Goal: Task Accomplishment & Management: Use online tool/utility

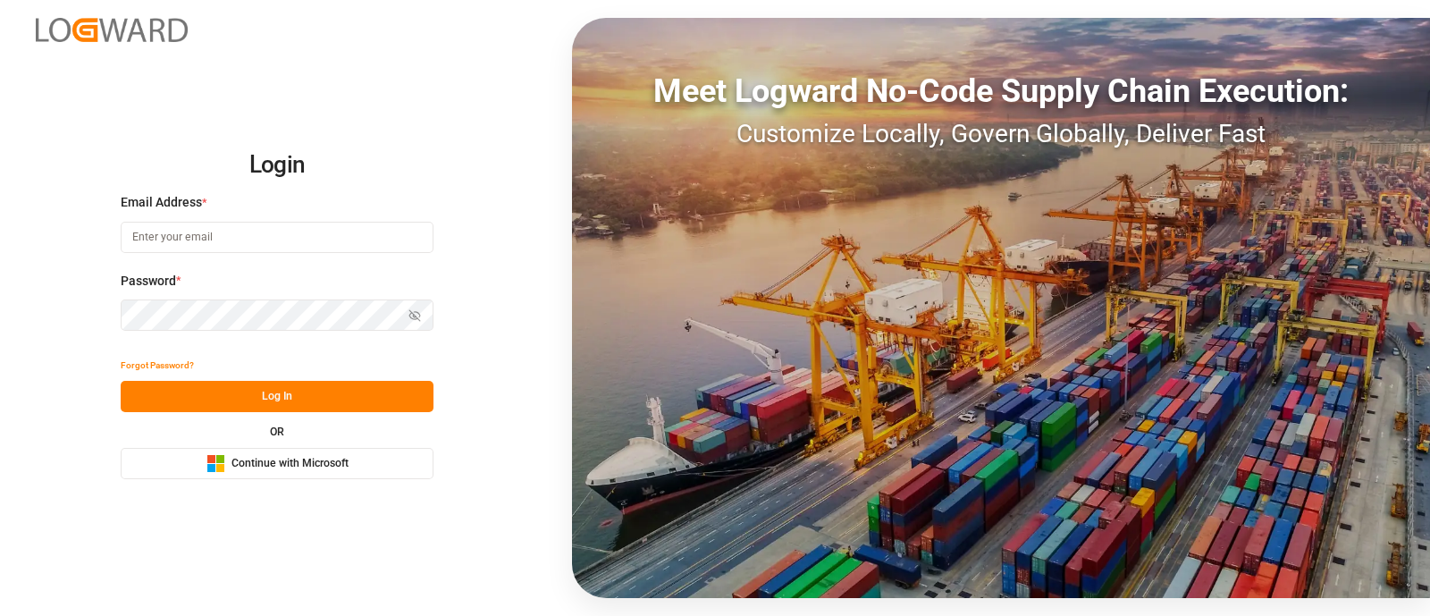
click at [320, 473] on button "Microsoft Logo Continue with Microsoft" at bounding box center [277, 463] width 313 height 31
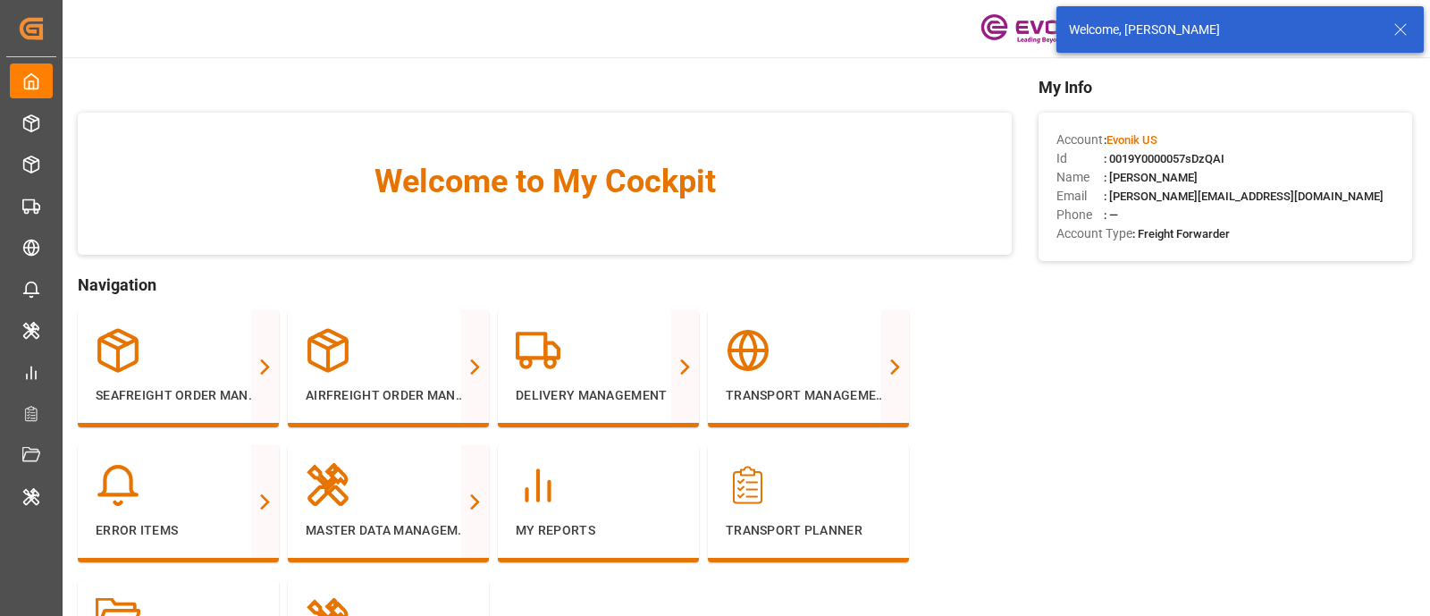
click at [1406, 31] on icon at bounding box center [1400, 29] width 21 height 21
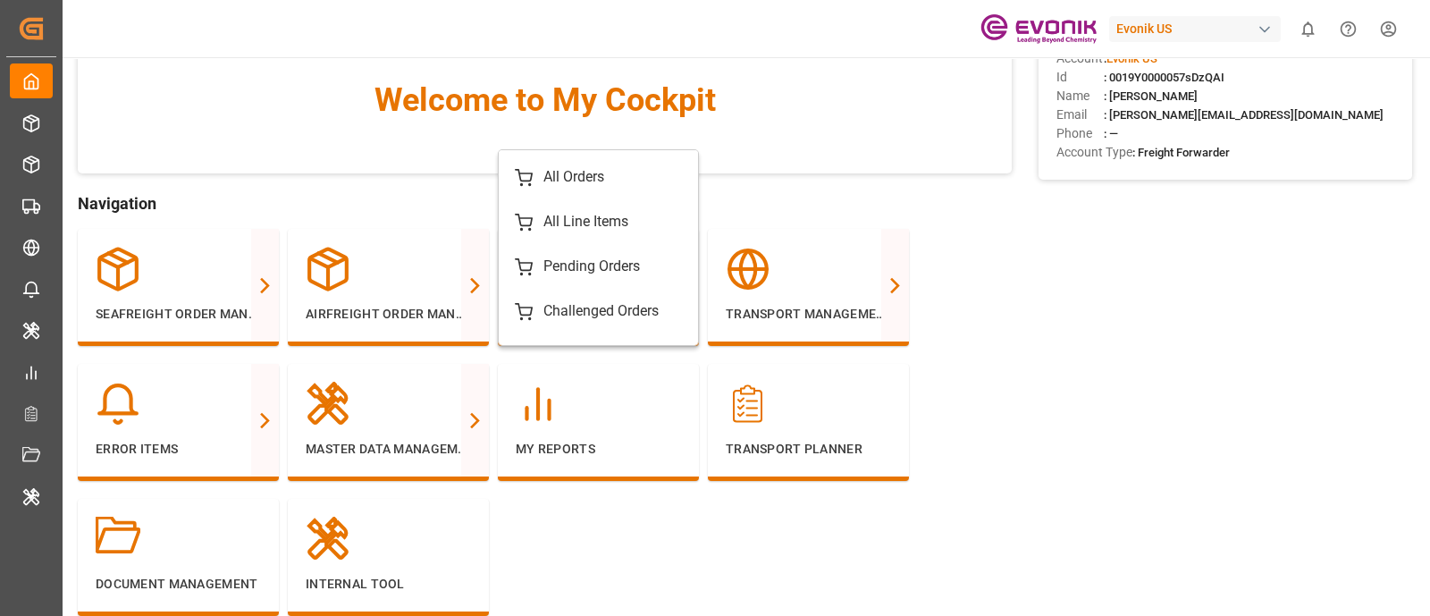
scroll to position [82, 0]
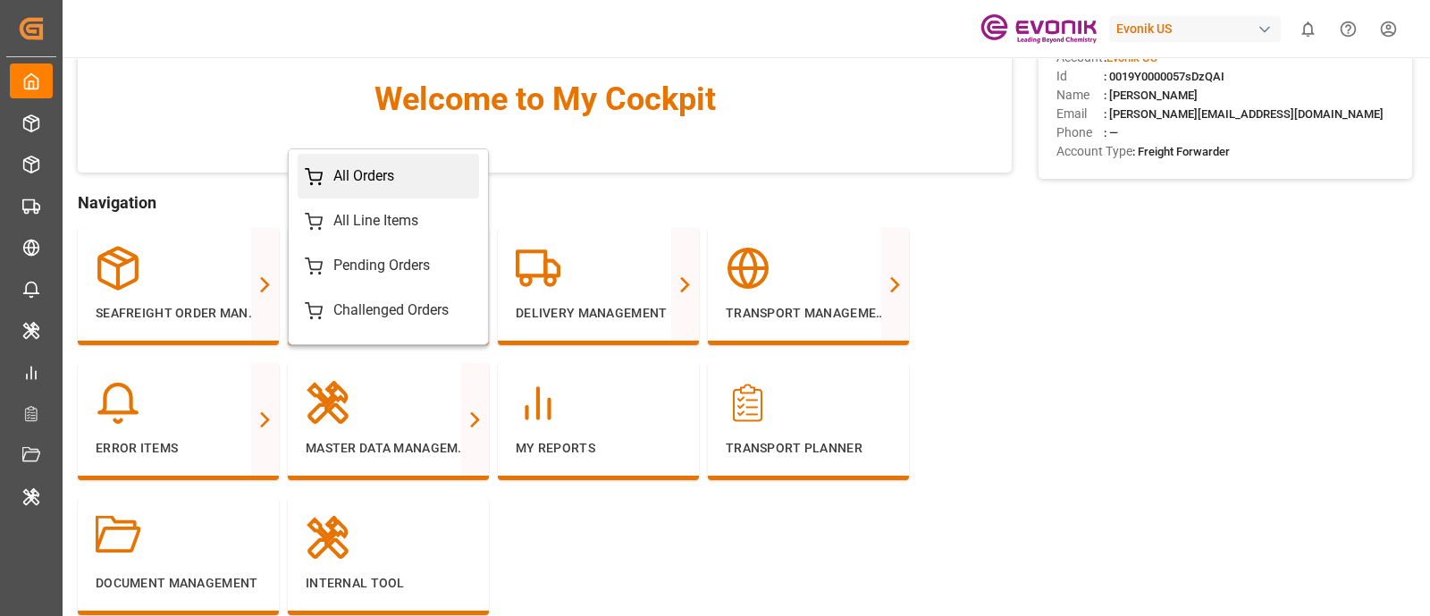
click at [371, 178] on div "All Orders" at bounding box center [363, 175] width 61 height 21
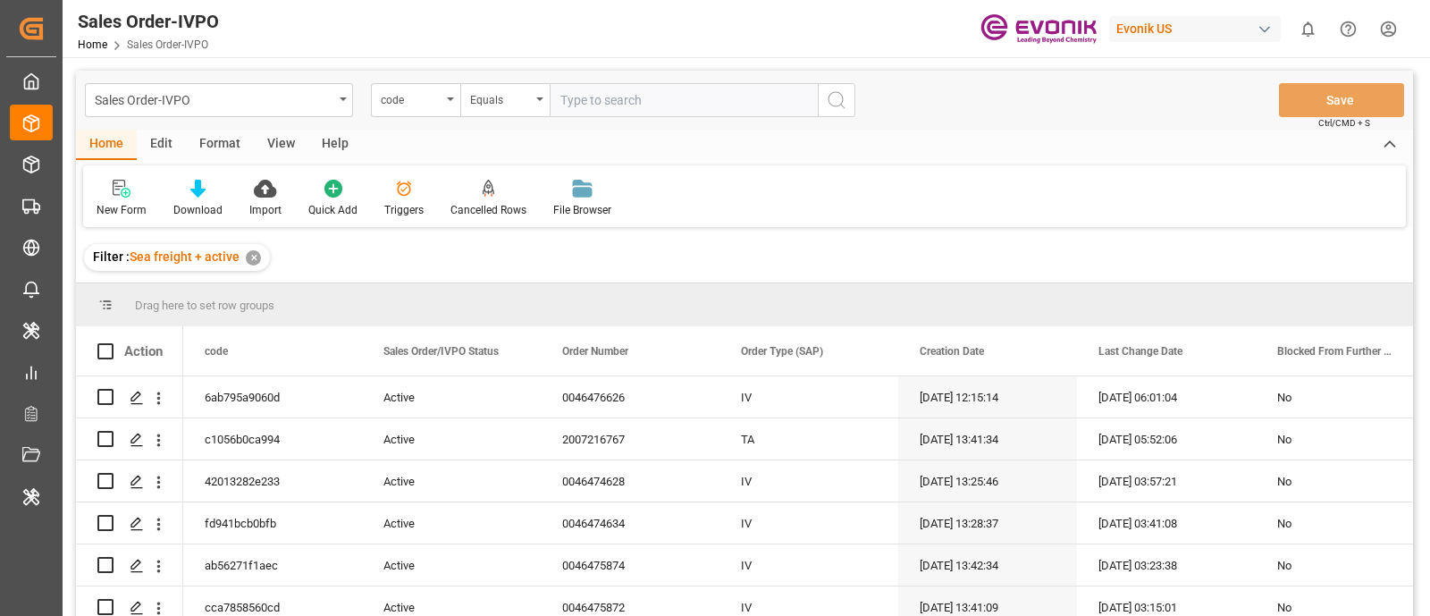
click at [341, 108] on div "Sales Order-IVPO" at bounding box center [219, 100] width 268 height 34
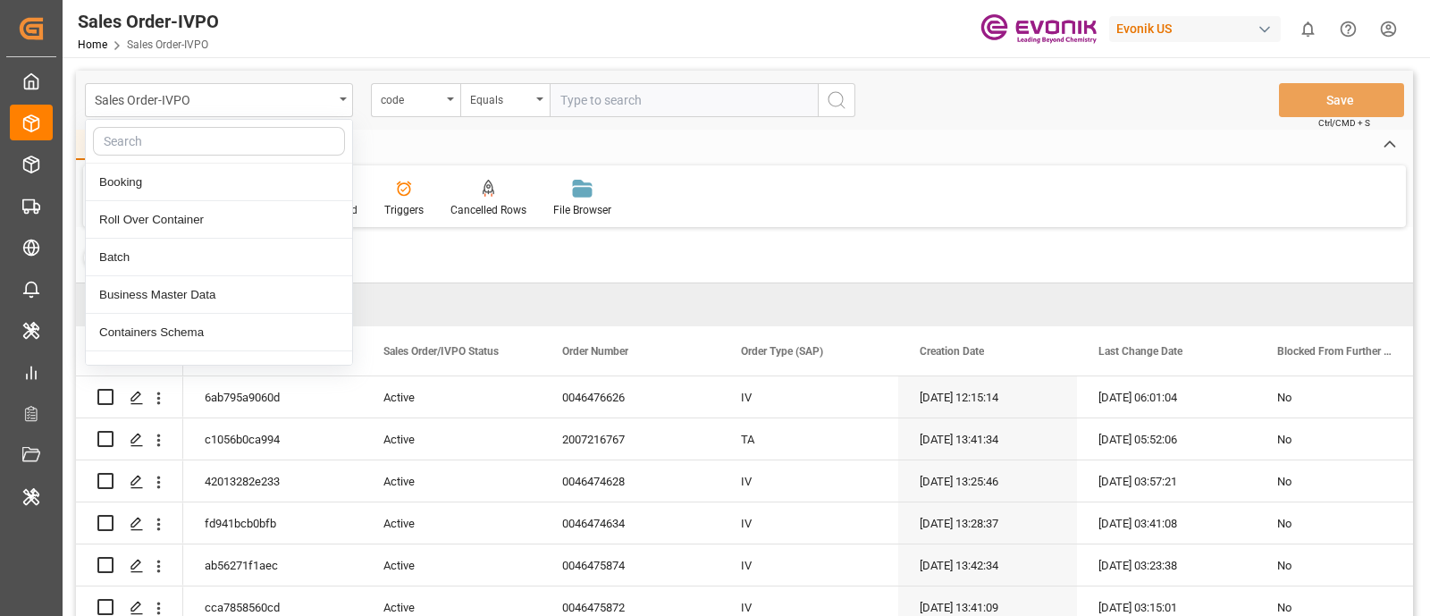
type input "Sales Order-IVPO"
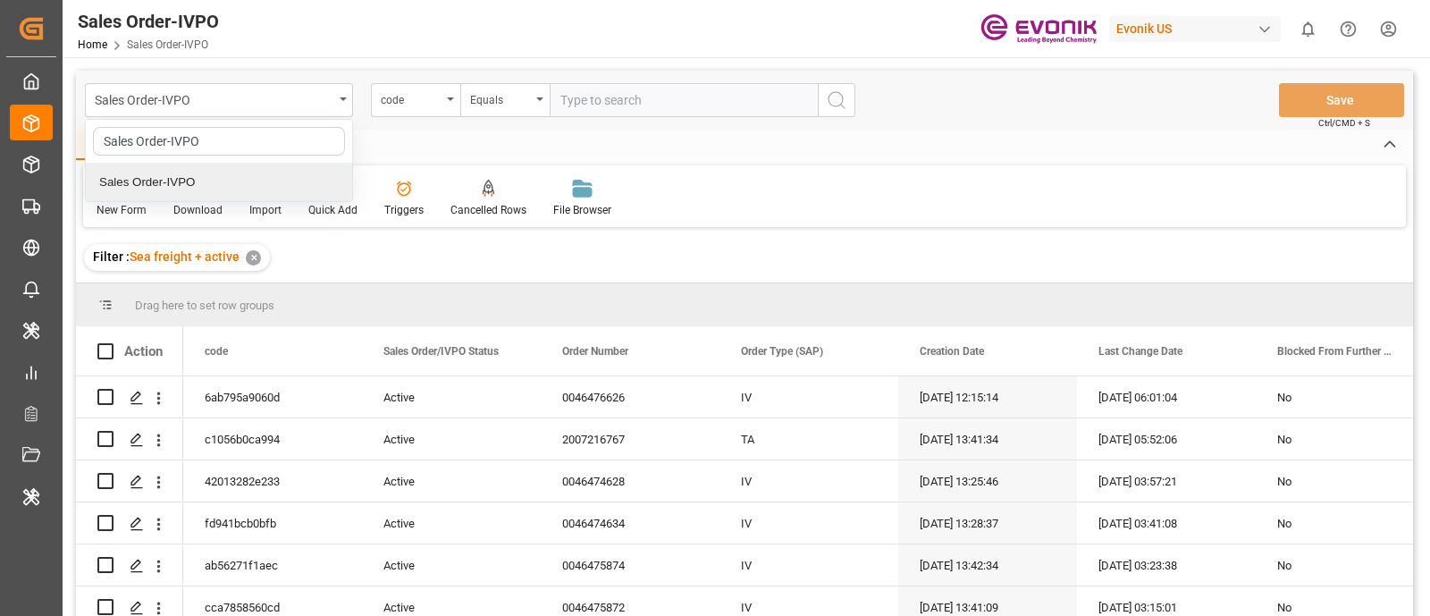
click at [274, 173] on div "Sales Order-IVPO" at bounding box center [219, 183] width 266 height 38
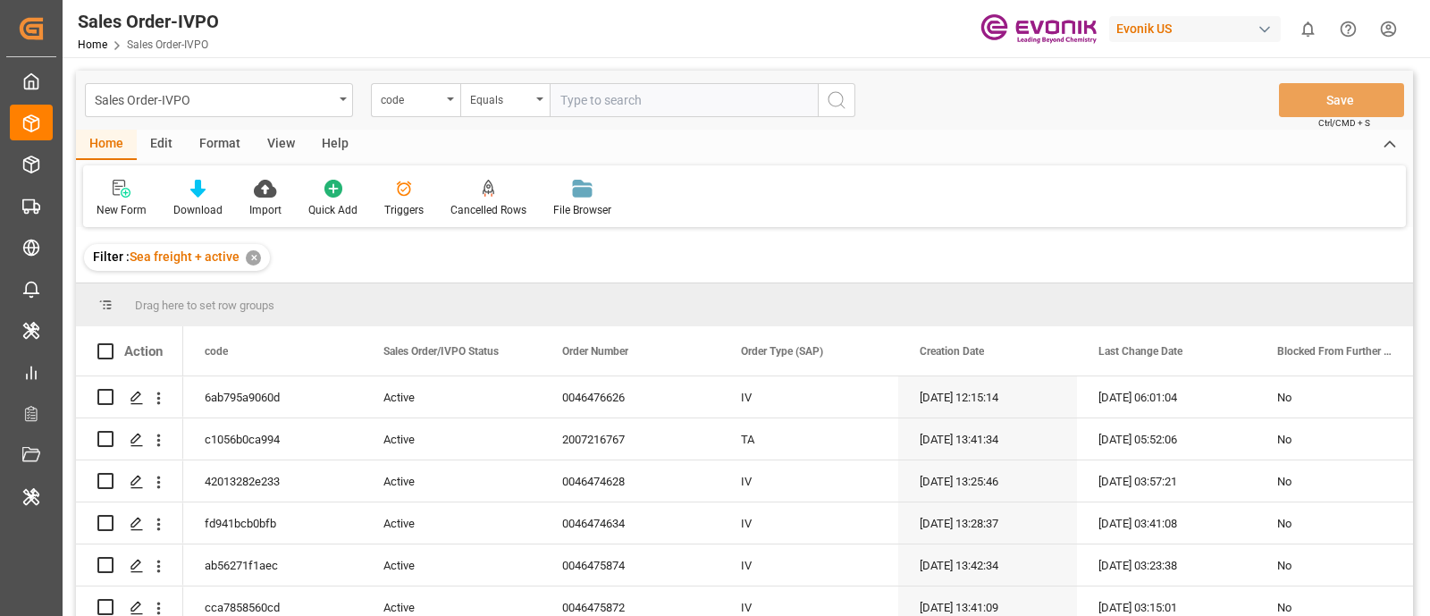
click at [286, 138] on div "View" at bounding box center [281, 145] width 55 height 30
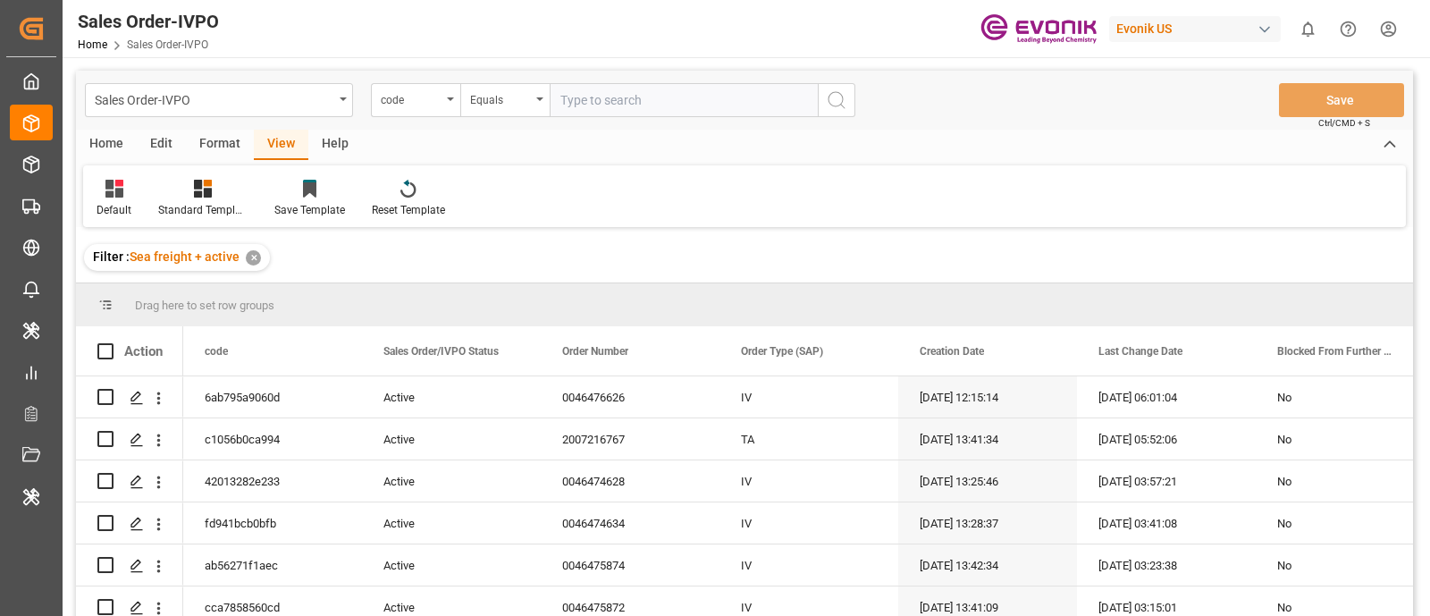
click at [240, 140] on div "Format" at bounding box center [220, 145] width 68 height 30
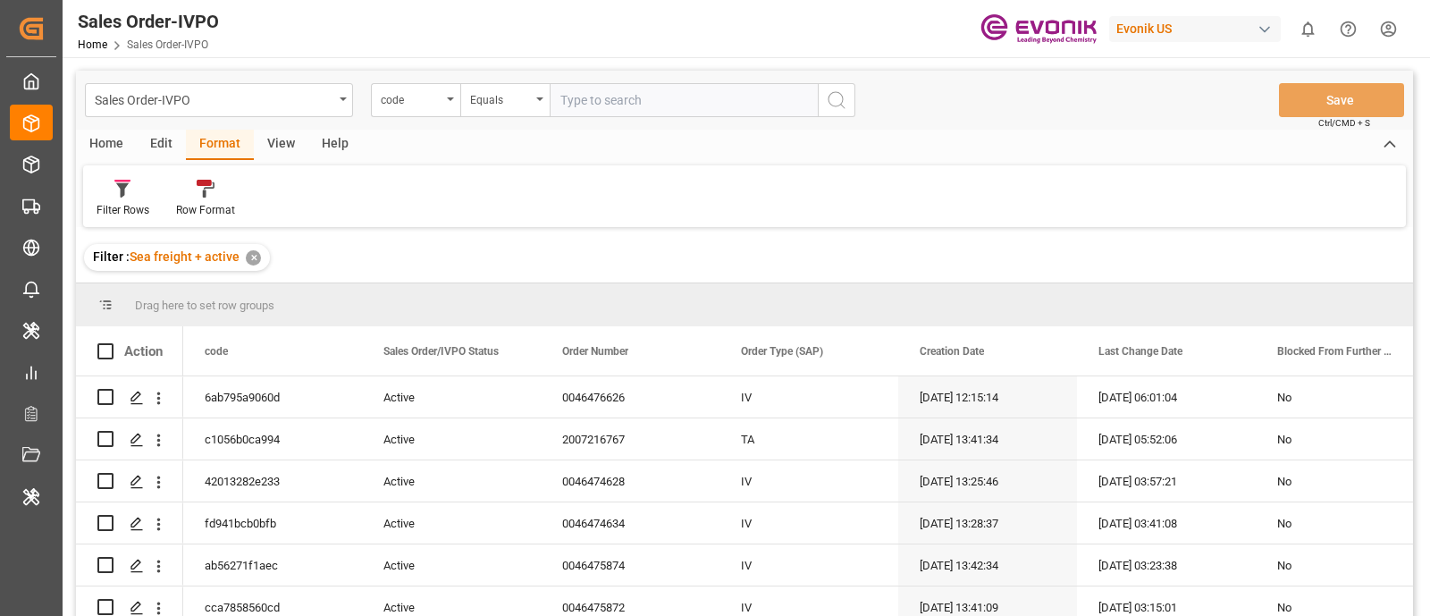
click at [157, 149] on div "Edit" at bounding box center [161, 145] width 49 height 30
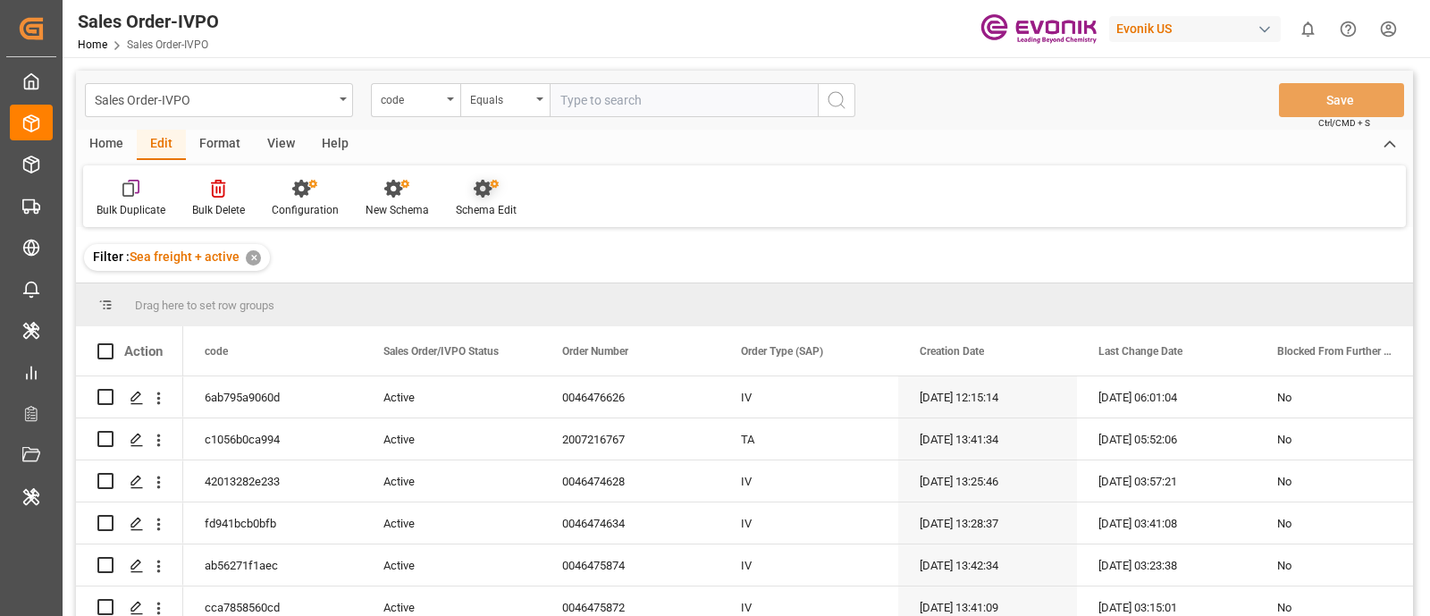
click at [507, 203] on div "Schema Edit" at bounding box center [486, 210] width 61 height 16
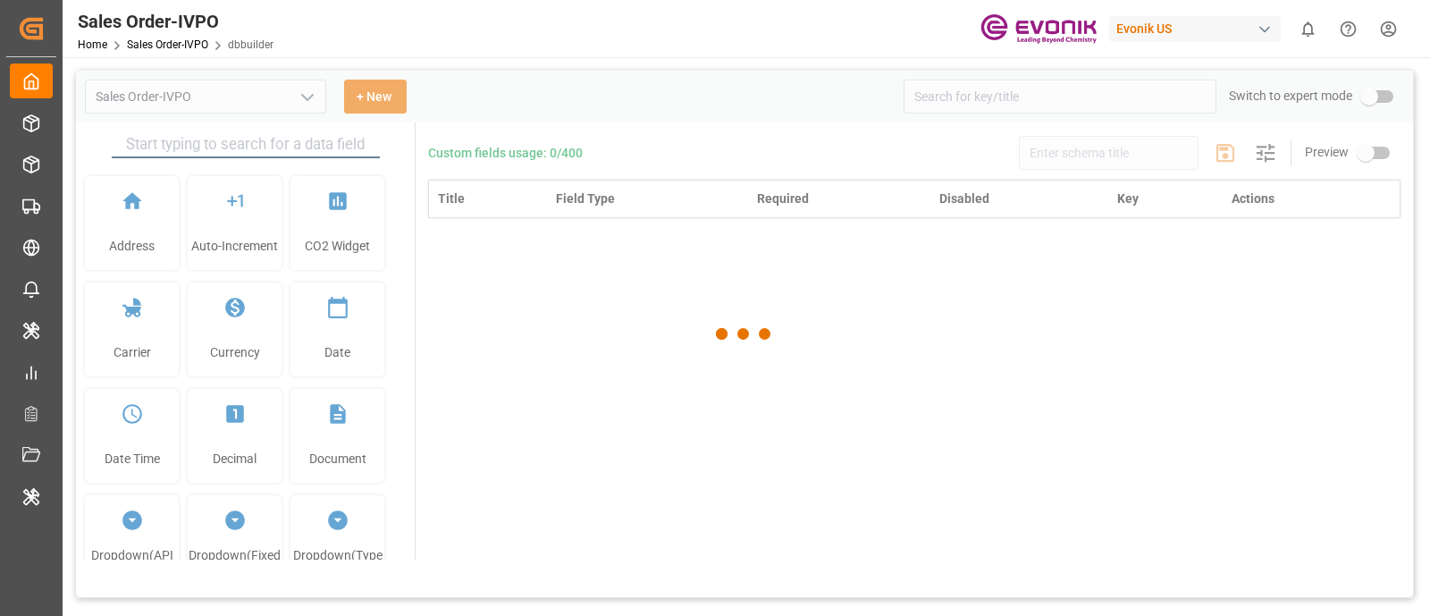
type input "Sales Order-IVPO"
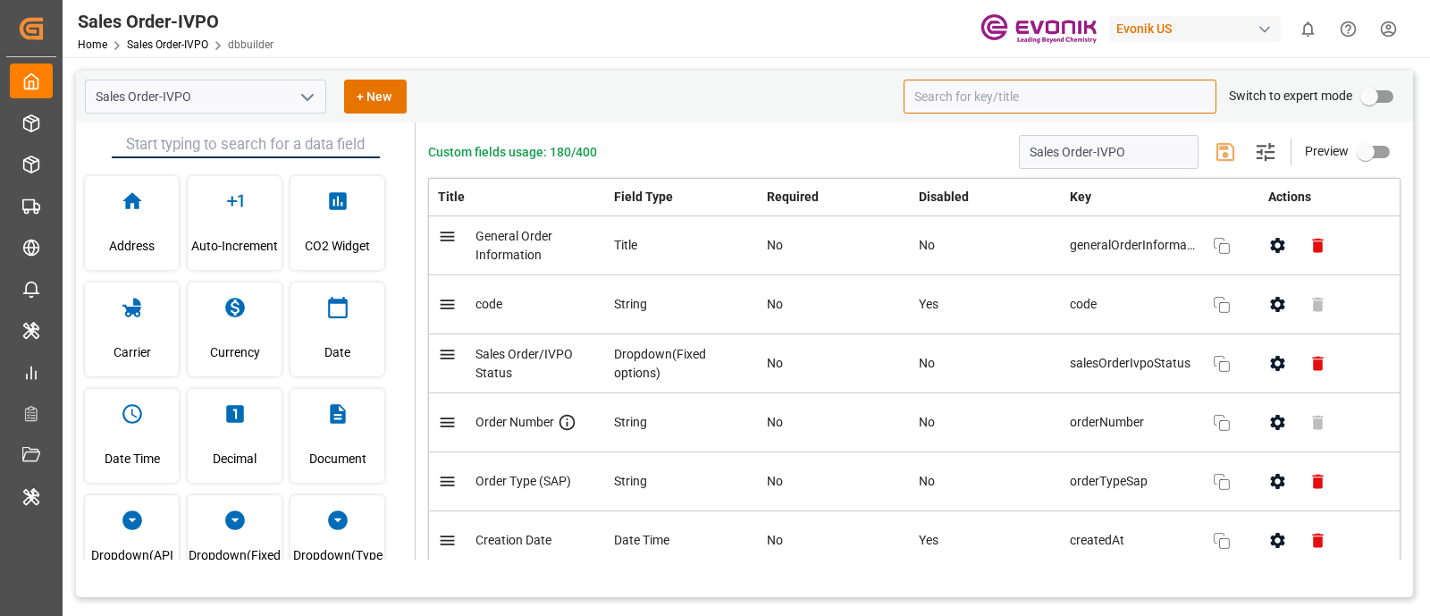
click at [1028, 102] on input at bounding box center [1060, 97] width 313 height 34
paste input "dgHazardInducer2Road"
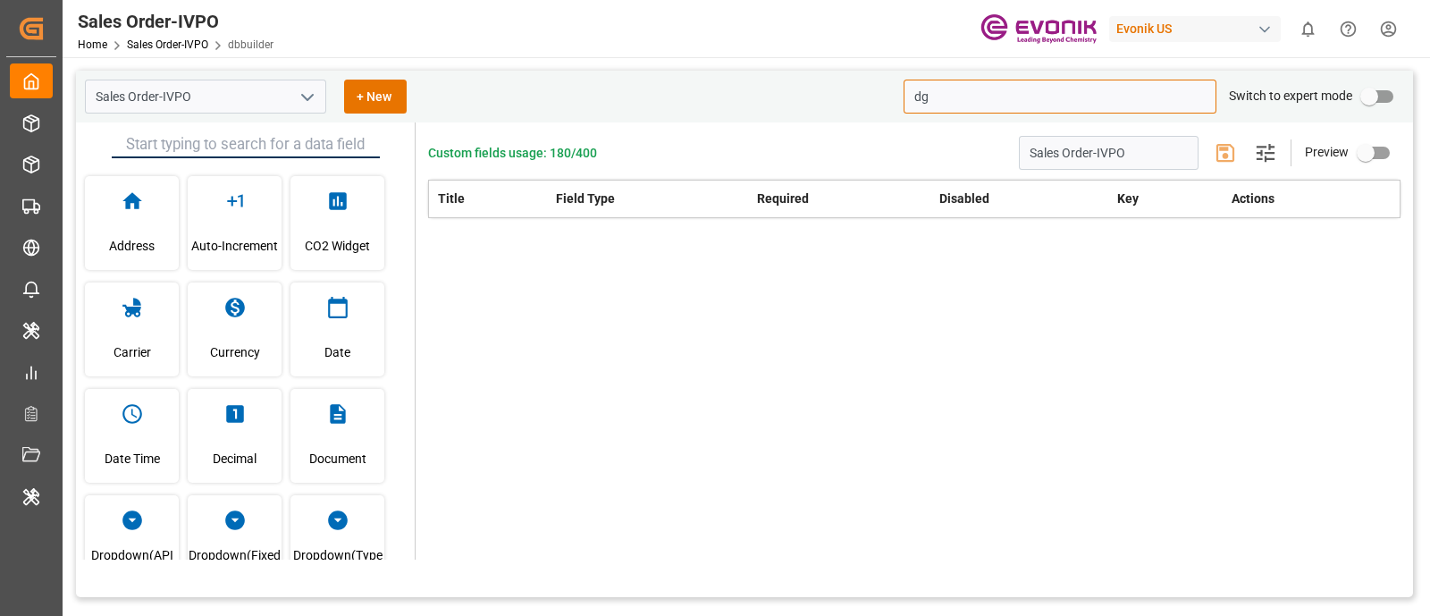
type input "d"
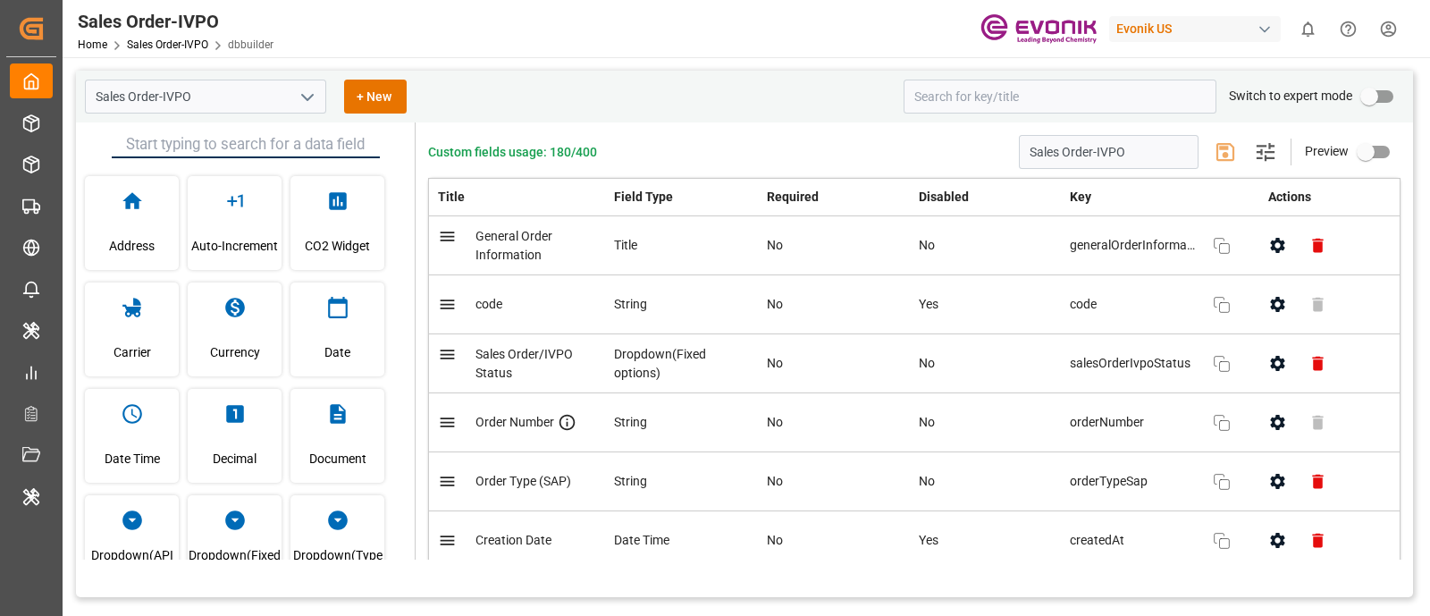
click at [307, 107] on icon "open menu" at bounding box center [307, 97] width 21 height 21
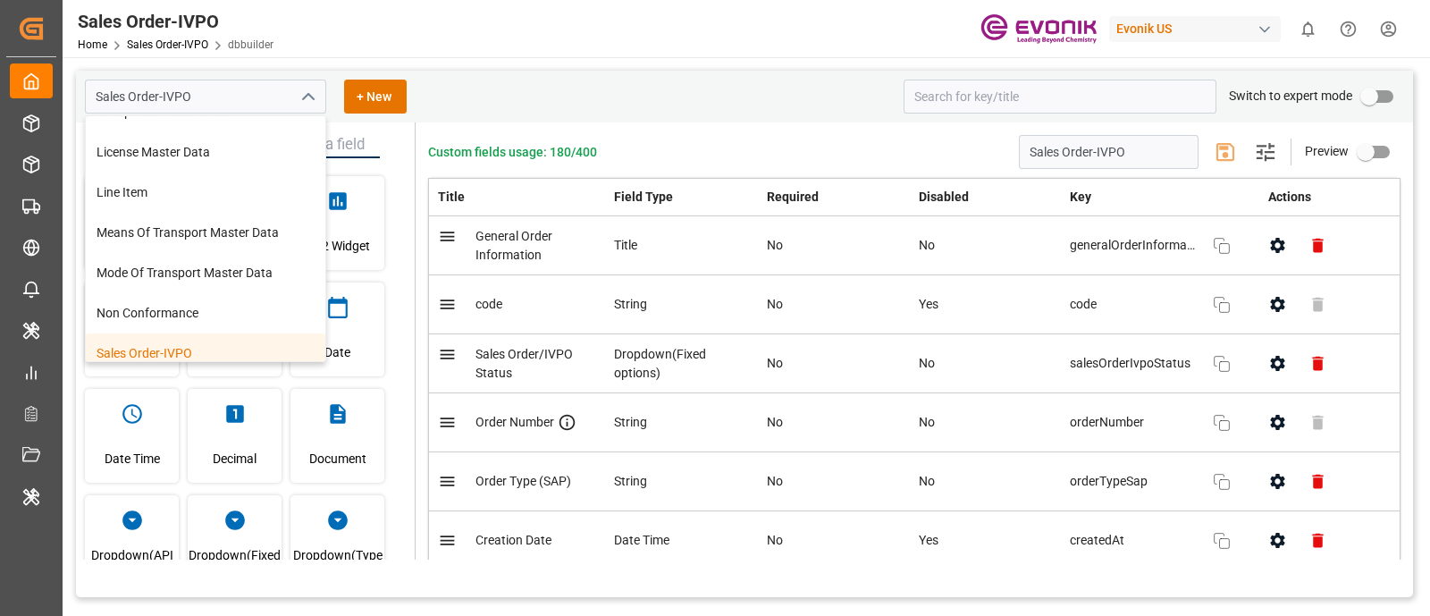
scroll to position [301, 0]
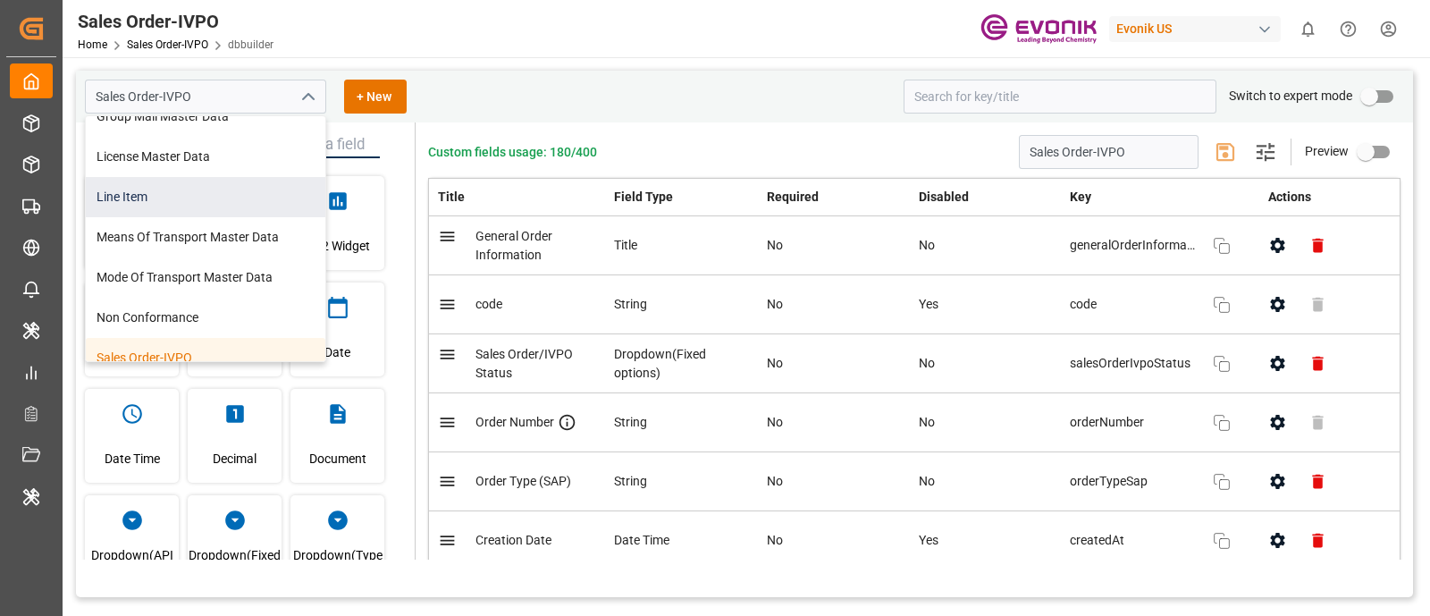
click at [253, 198] on div "Line Item" at bounding box center [206, 197] width 240 height 40
type input "Line Item"
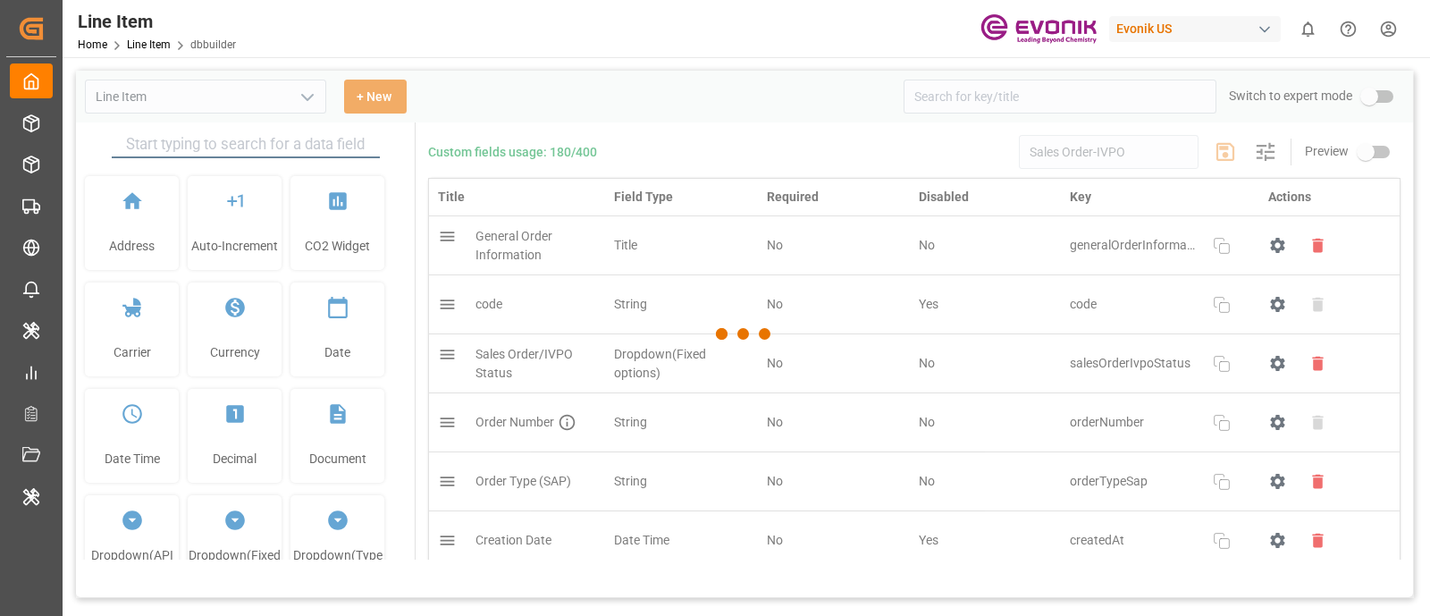
type input "Line Item"
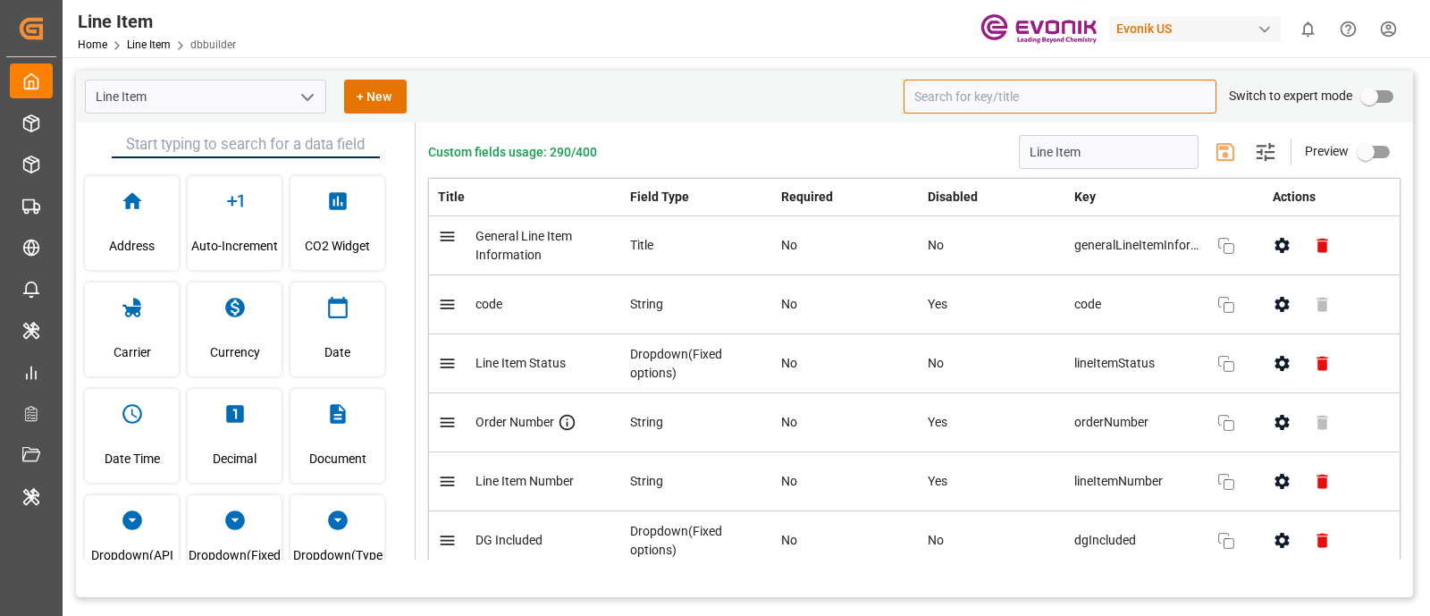
click at [985, 94] on input at bounding box center [1060, 97] width 313 height 34
paste input "dgHazardInducer2Road"
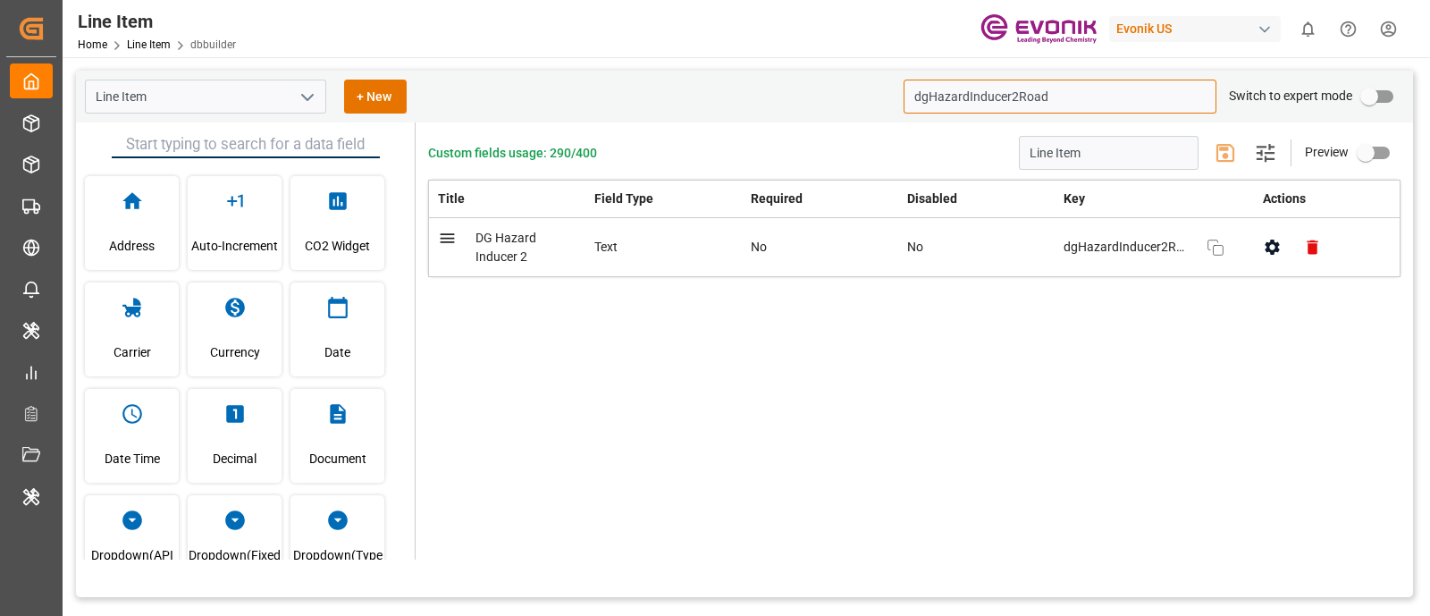
type input "dgHazardInducer2Road"
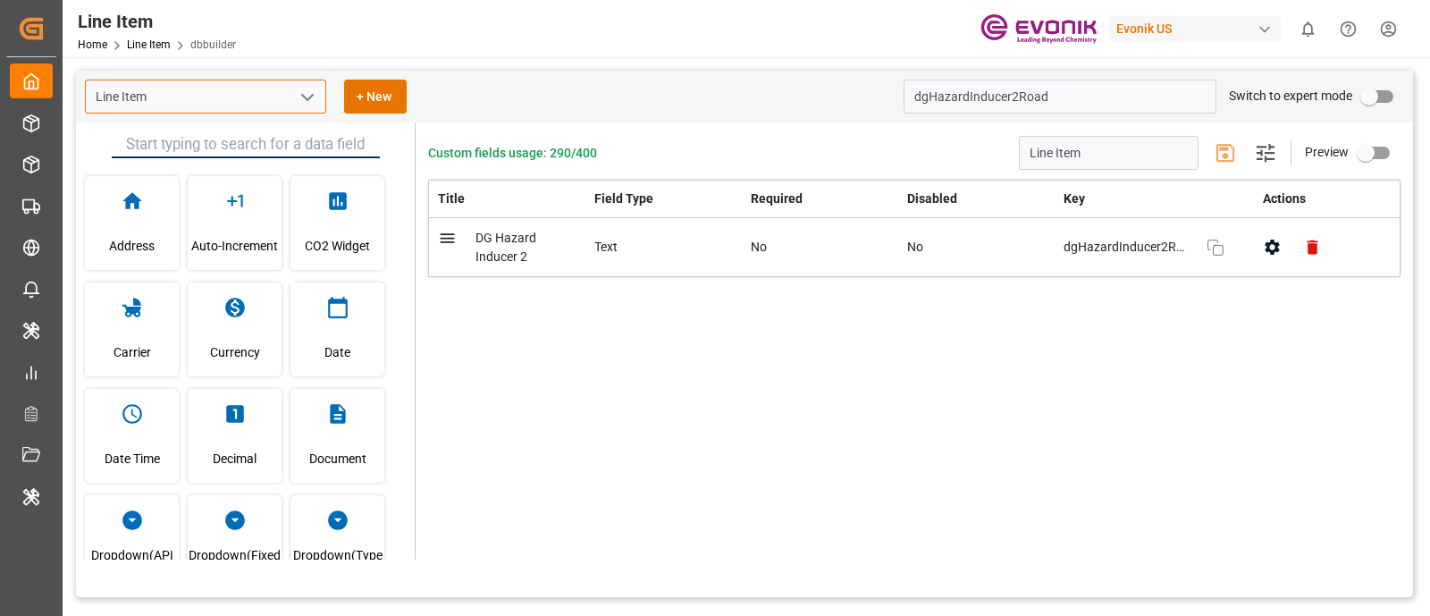
click at [218, 104] on input "Line Item" at bounding box center [205, 97] width 241 height 34
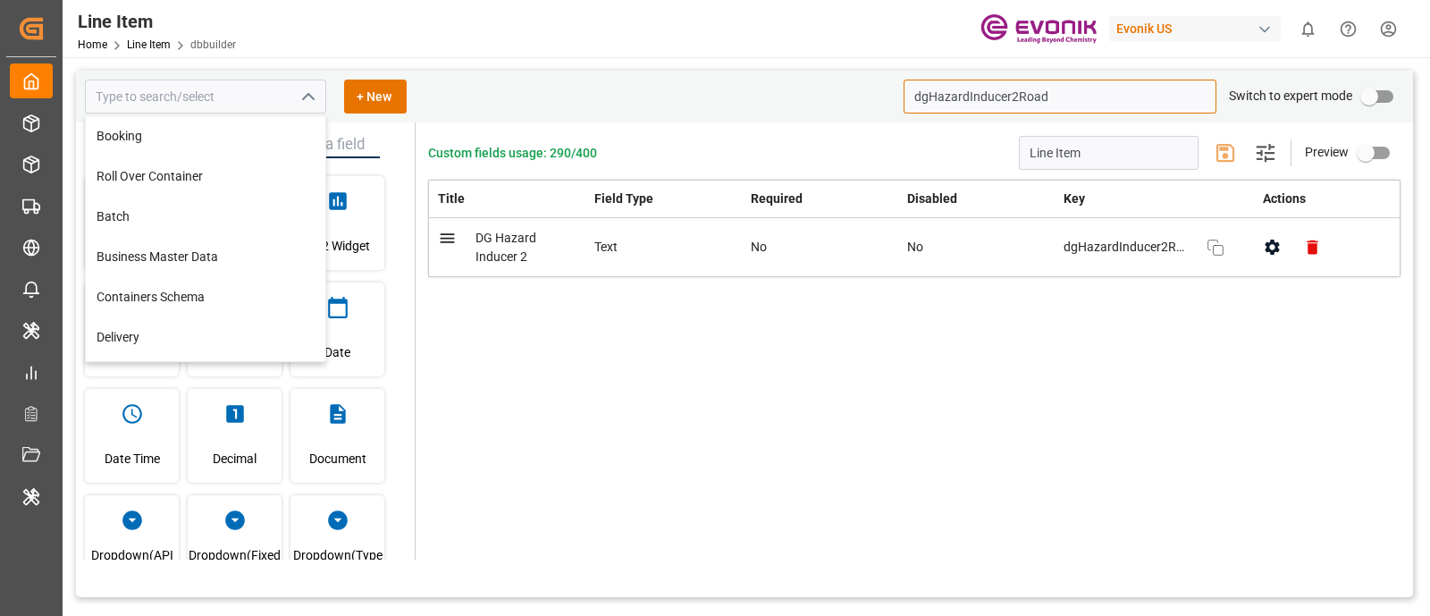
type input "Line Item"
click at [1037, 96] on input "dgHazardInducer2Road" at bounding box center [1060, 97] width 313 height 34
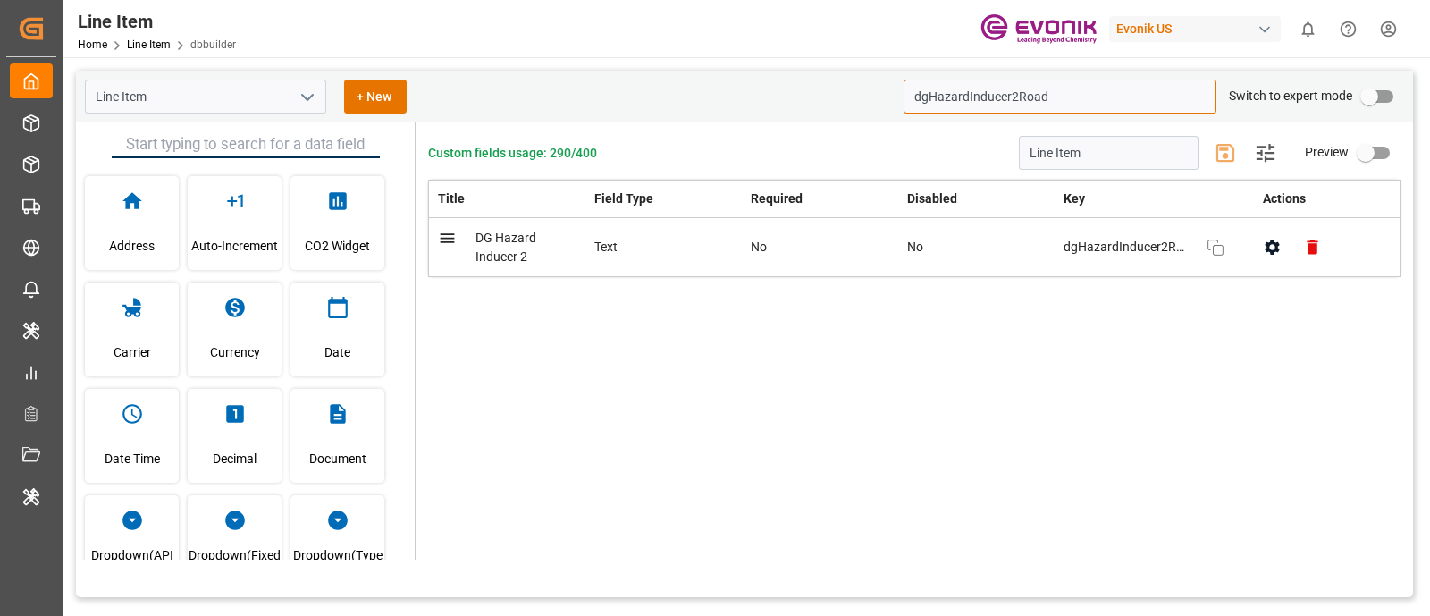
click at [1037, 96] on input "dgHazardInducer2Road" at bounding box center [1060, 97] width 313 height 34
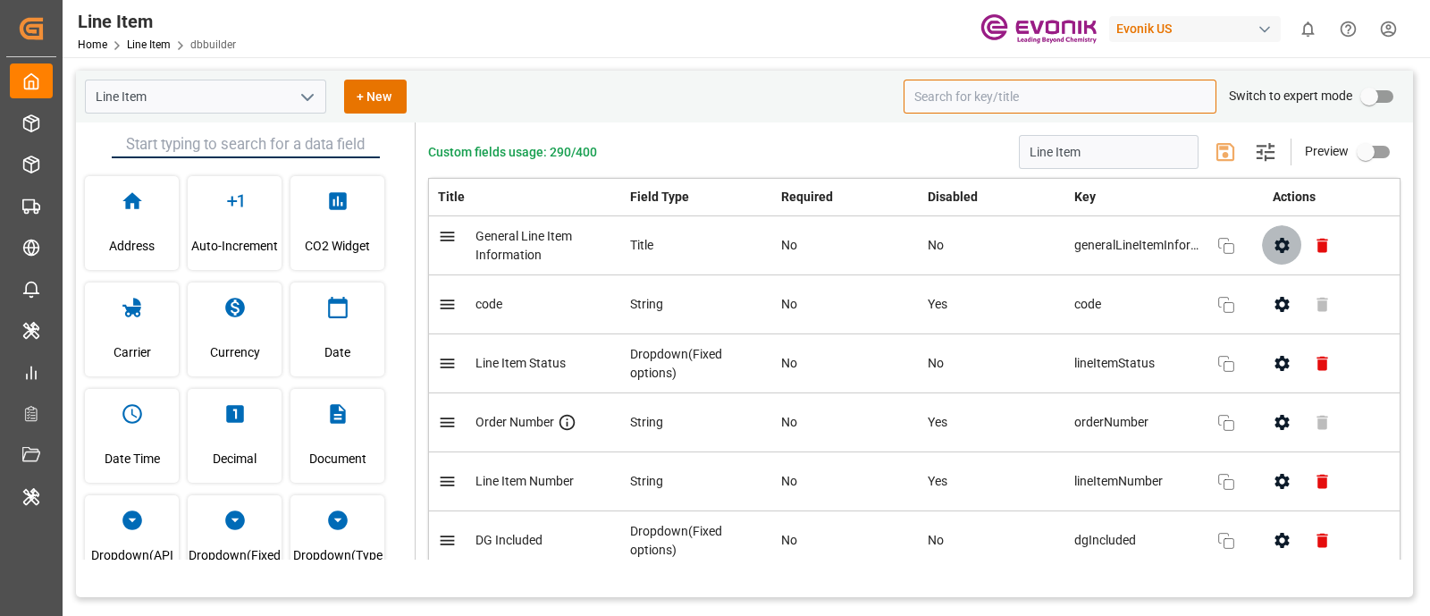
click at [1278, 248] on icon "button" at bounding box center [1282, 245] width 14 height 15
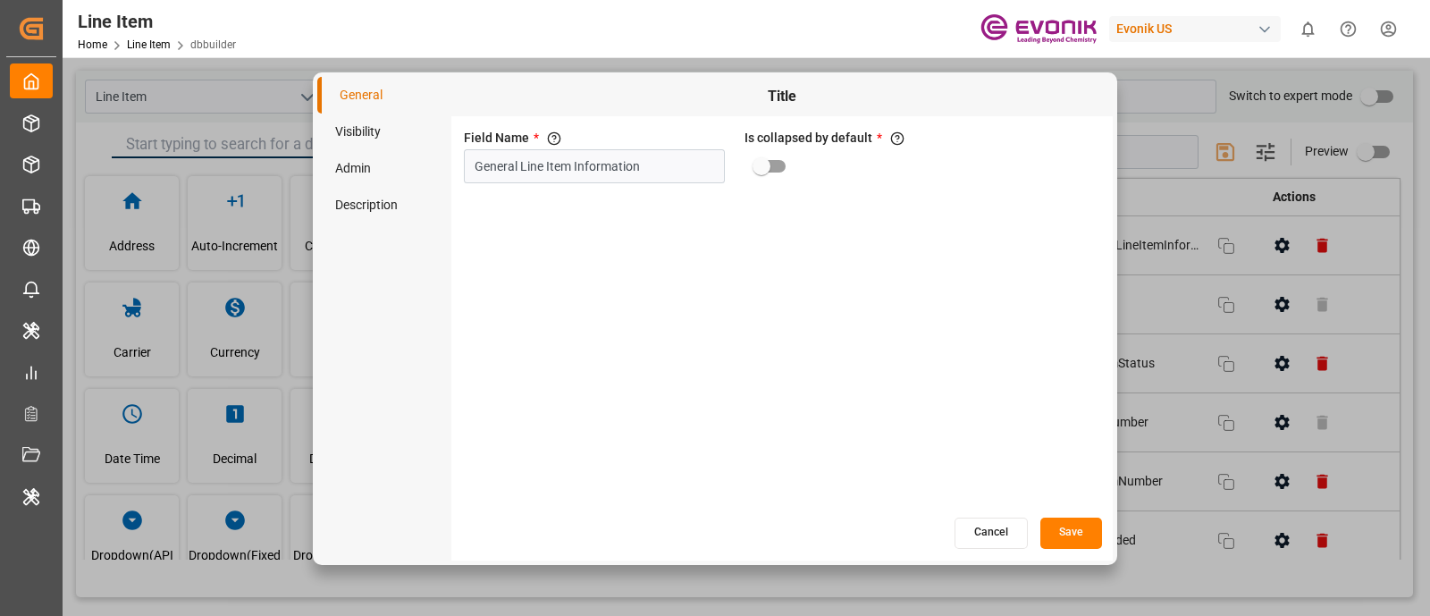
click at [988, 536] on button "Cancel" at bounding box center [991, 533] width 73 height 31
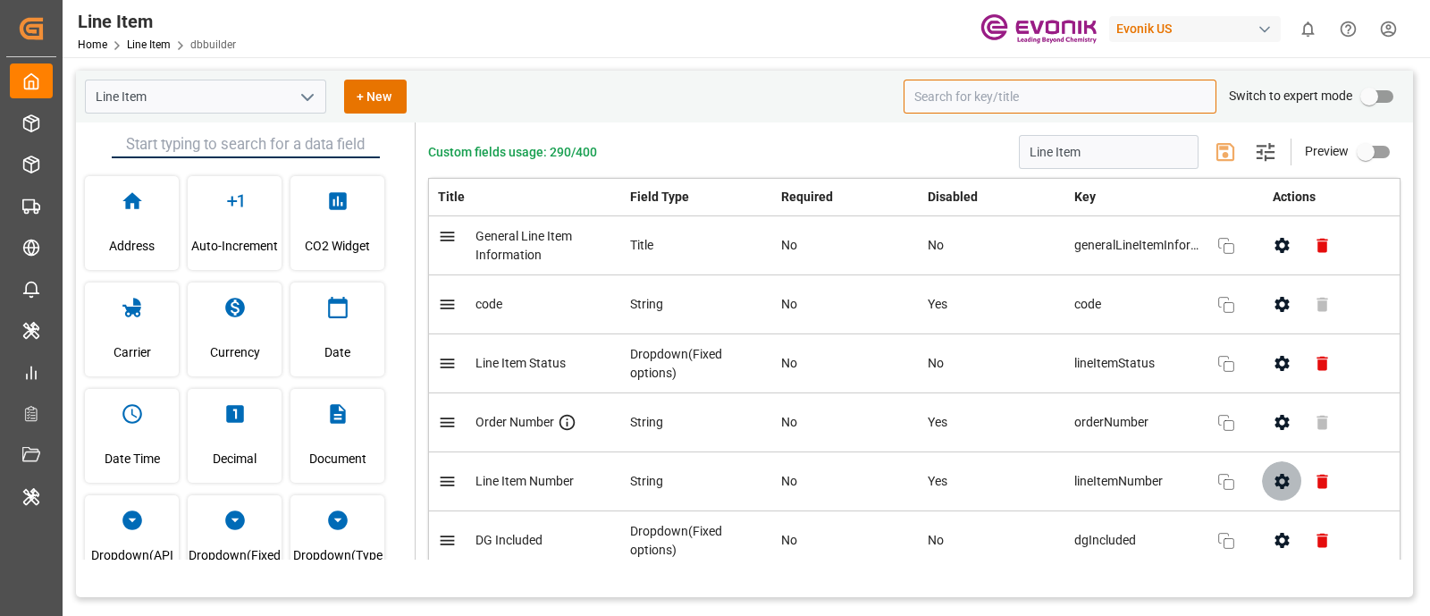
click at [1278, 479] on icon "button" at bounding box center [1282, 481] width 19 height 19
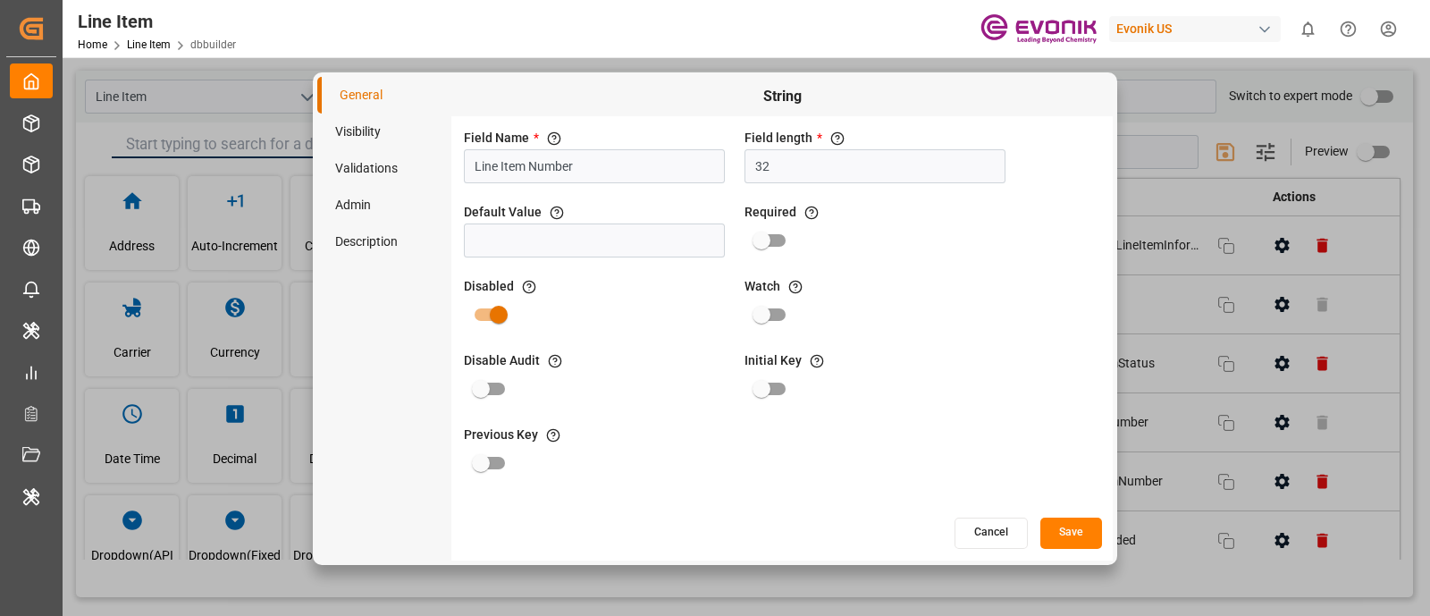
click at [353, 130] on li "Visibility" at bounding box center [384, 132] width 134 height 37
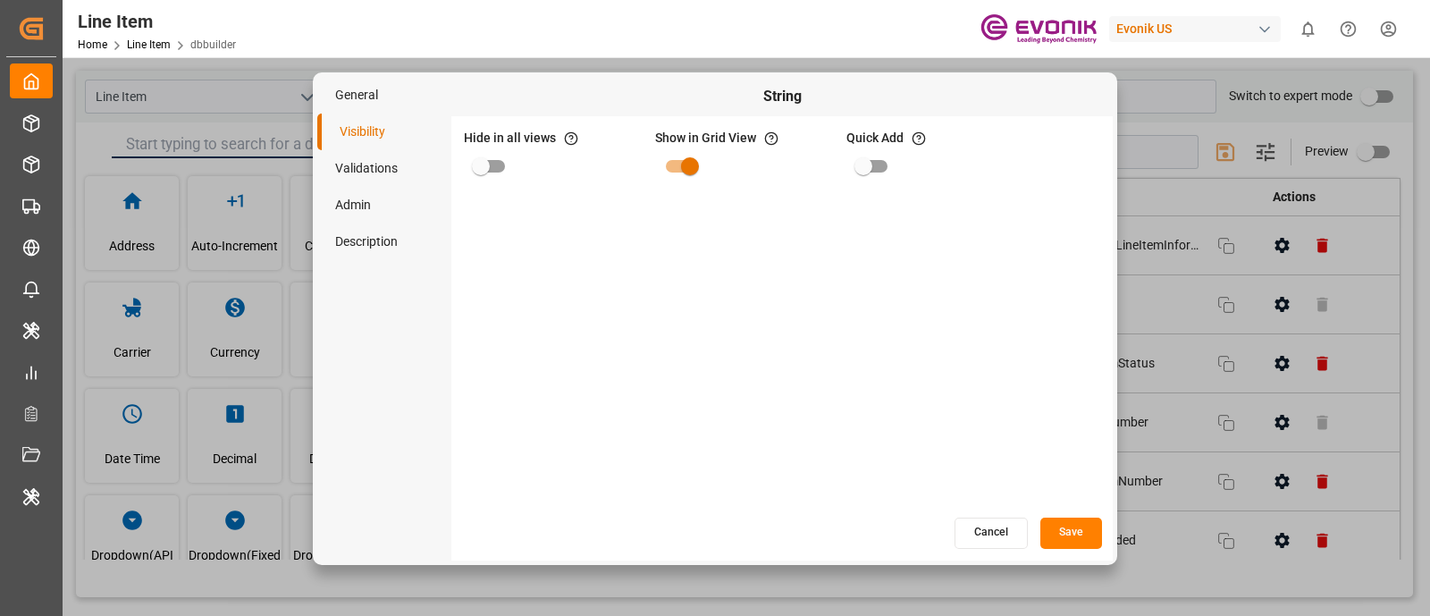
click at [358, 164] on li "Validations" at bounding box center [384, 168] width 134 height 37
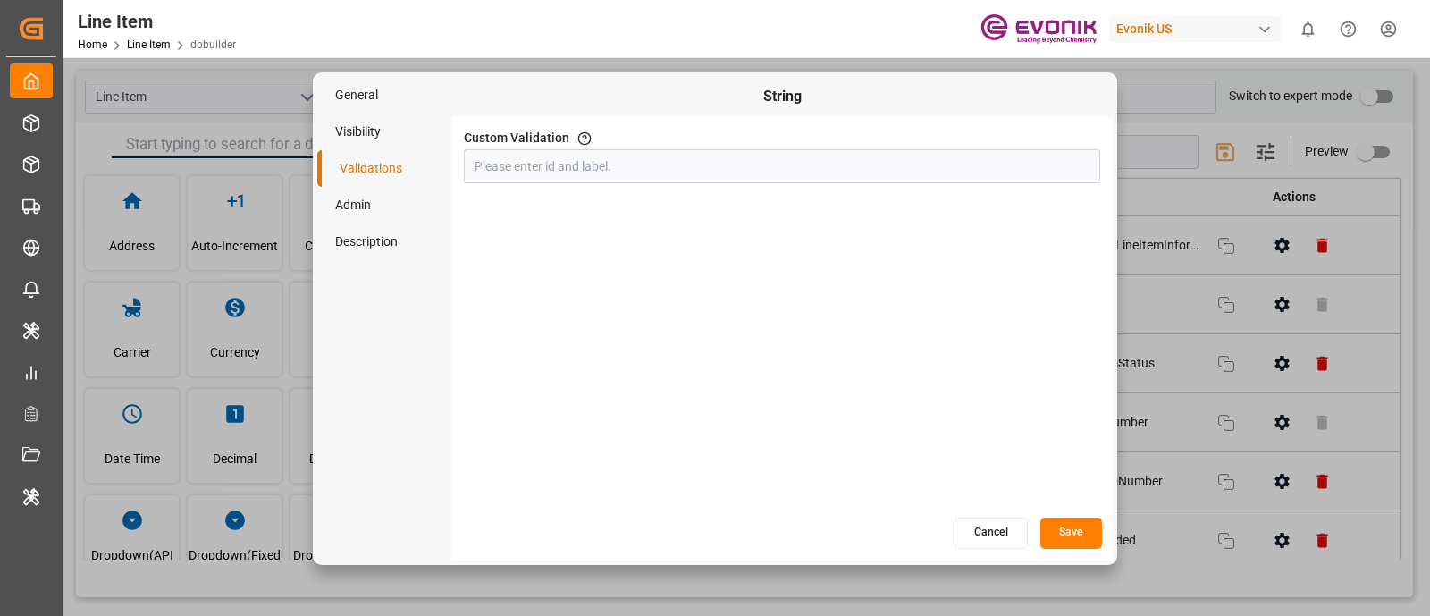
click at [366, 207] on li "Admin" at bounding box center [384, 205] width 134 height 37
click at [367, 241] on li "Description" at bounding box center [384, 241] width 134 height 37
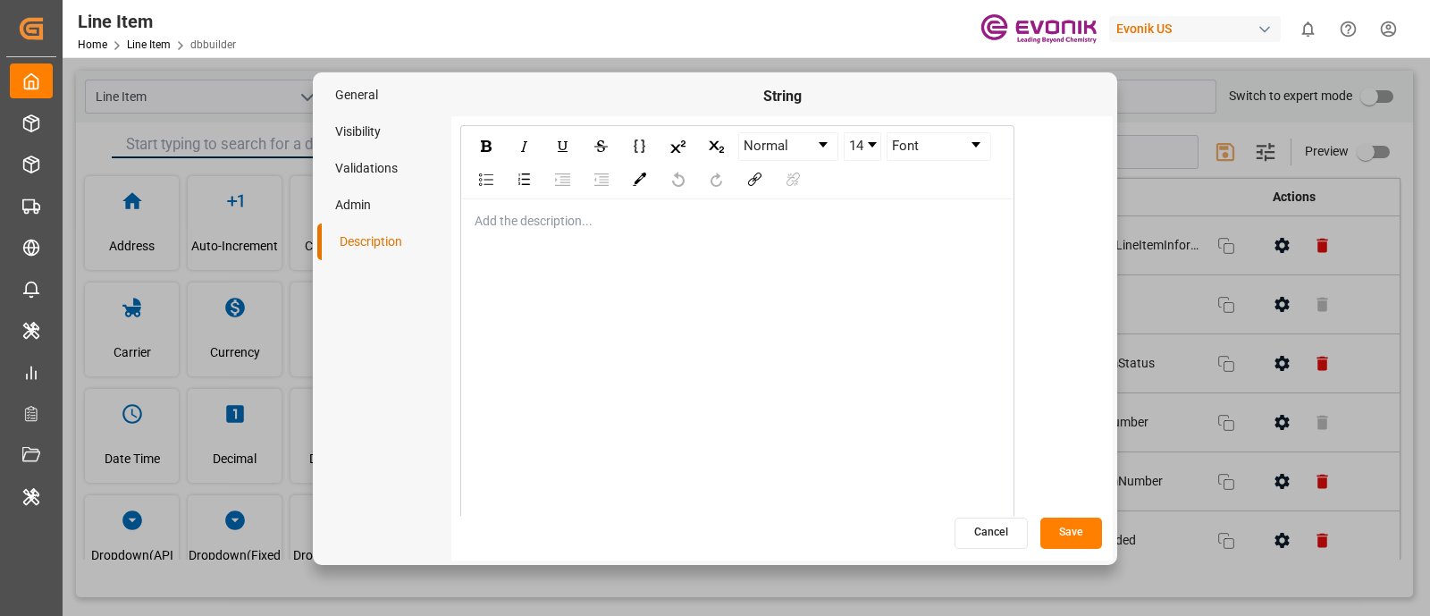
click at [373, 98] on li "General" at bounding box center [384, 95] width 134 height 37
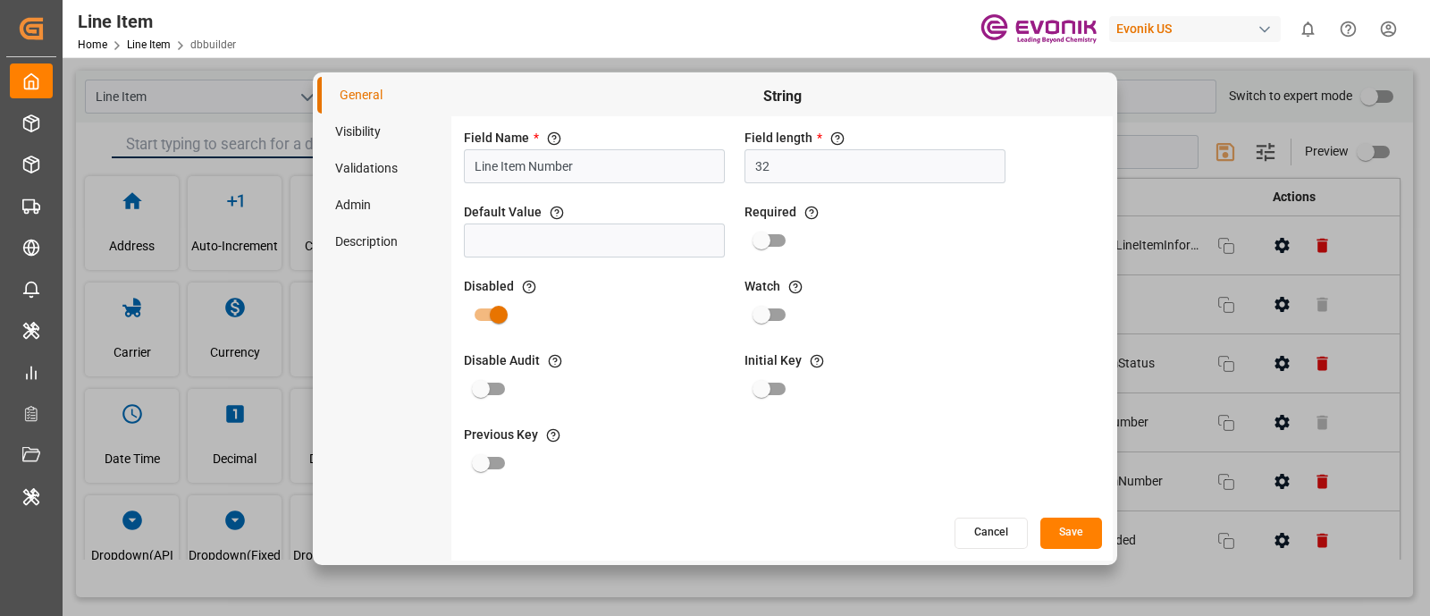
click at [792, 361] on span "Initial Key" at bounding box center [773, 360] width 57 height 19
click at [970, 522] on button "Cancel" at bounding box center [991, 533] width 73 height 31
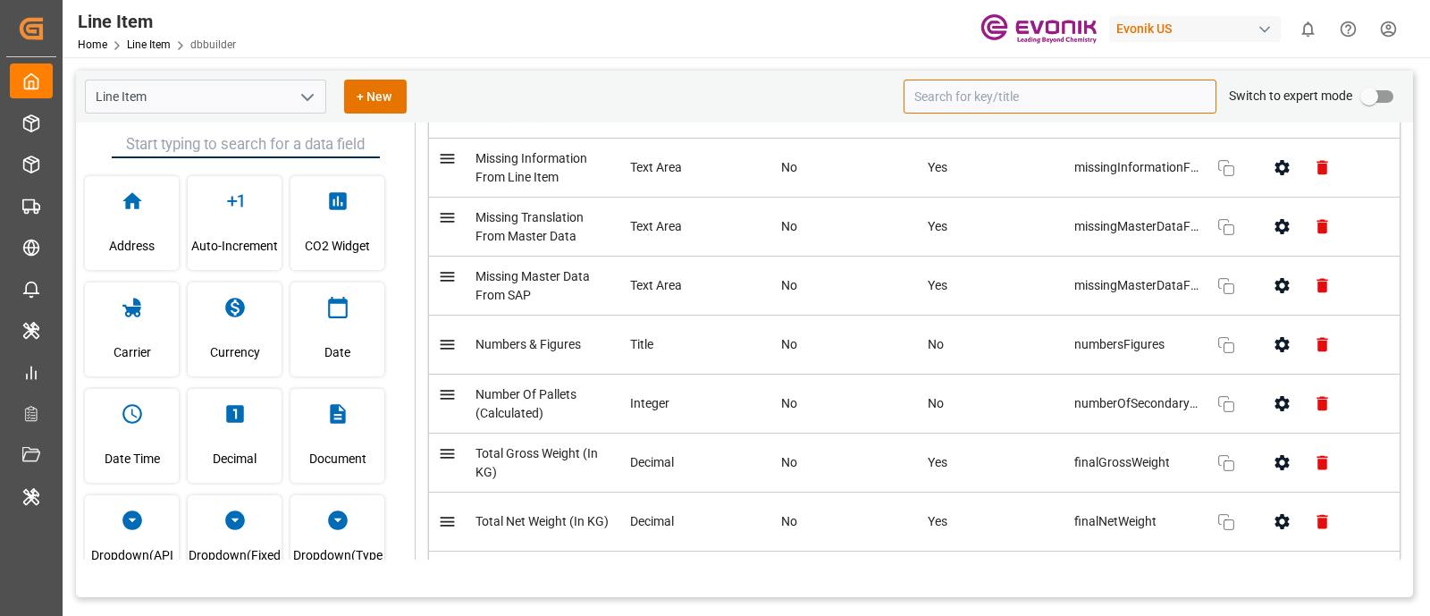
scroll to position [1082, 0]
click at [1277, 395] on icon "button" at bounding box center [1282, 402] width 14 height 15
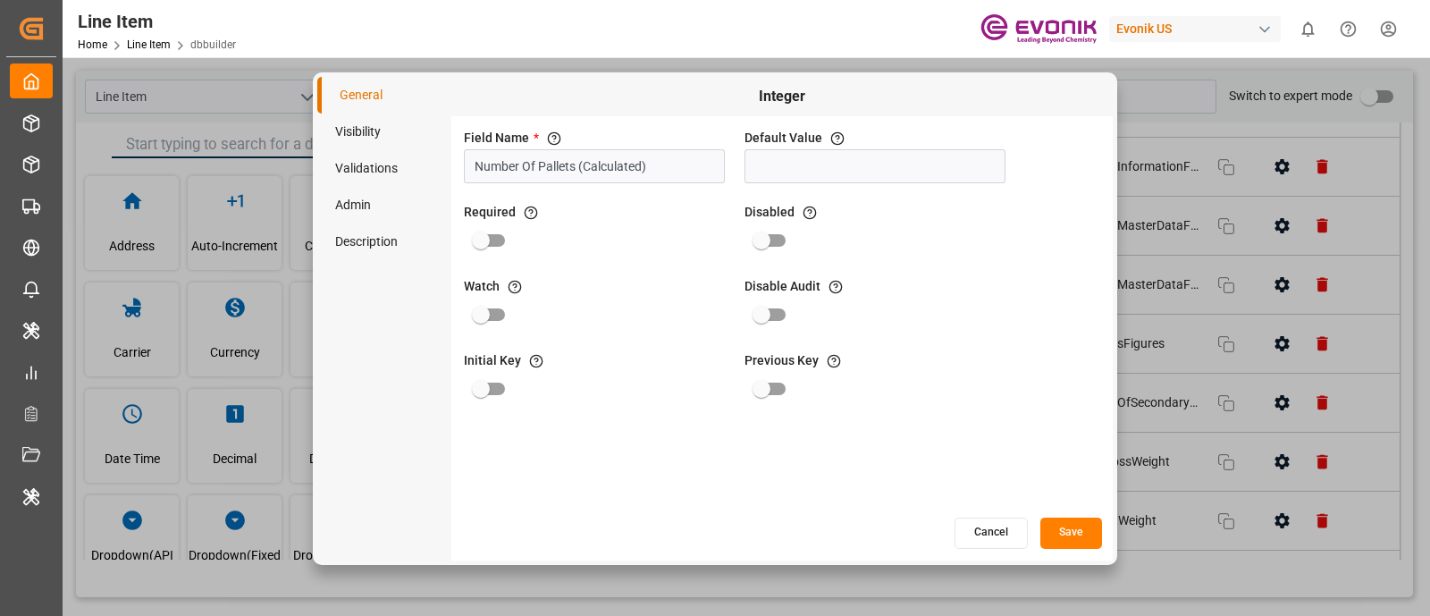
click at [497, 361] on span "Initial Key" at bounding box center [492, 360] width 57 height 19
click at [375, 131] on li "Visibility" at bounding box center [384, 132] width 134 height 37
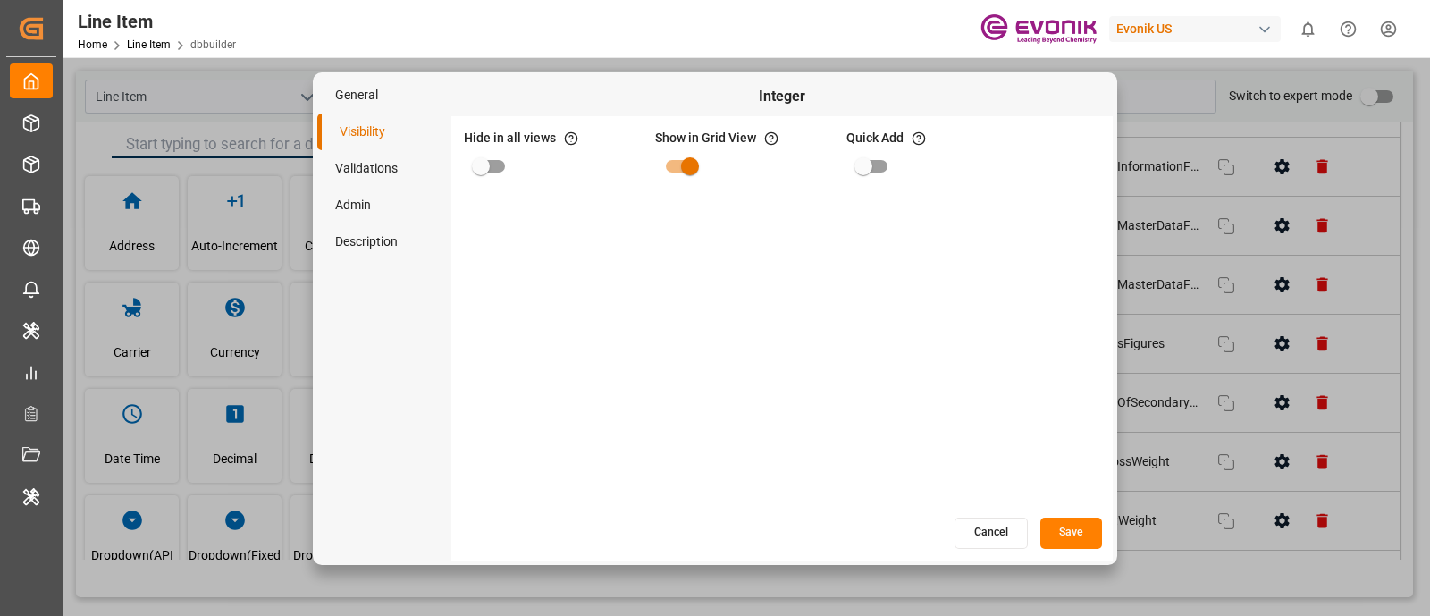
click at [381, 163] on li "Validations" at bounding box center [384, 168] width 134 height 37
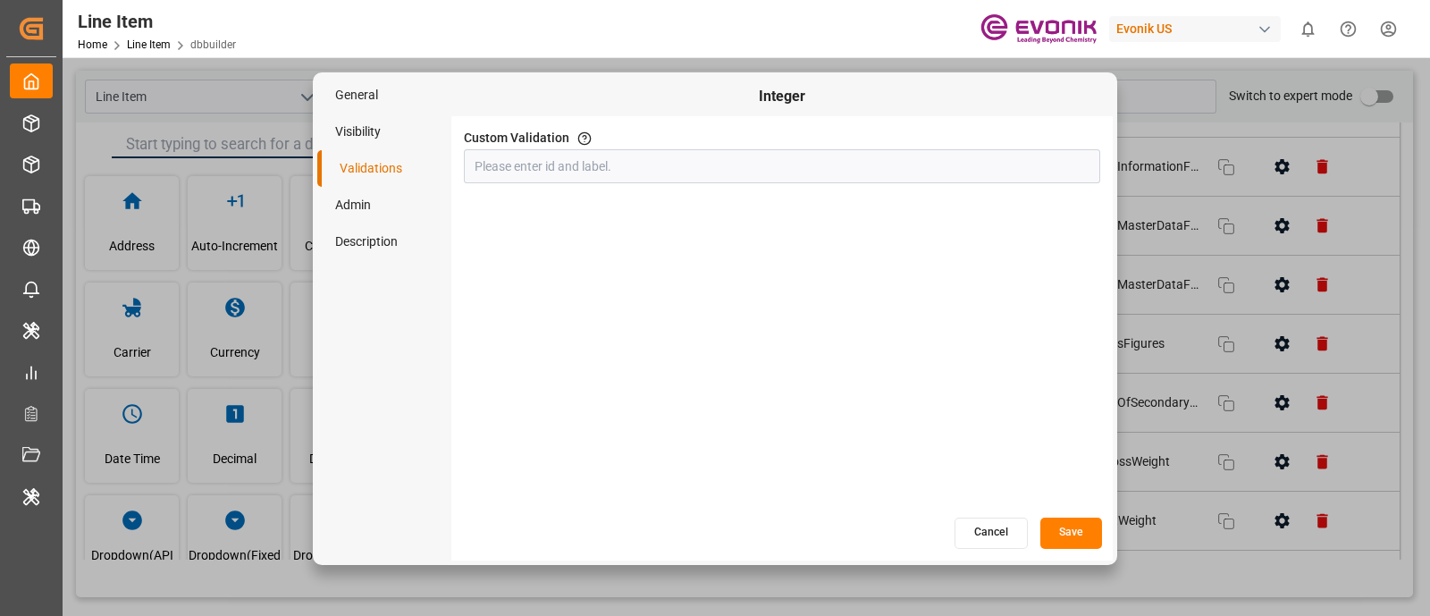
click at [383, 199] on li "Admin" at bounding box center [384, 205] width 134 height 37
click at [380, 235] on li "Description" at bounding box center [384, 241] width 134 height 37
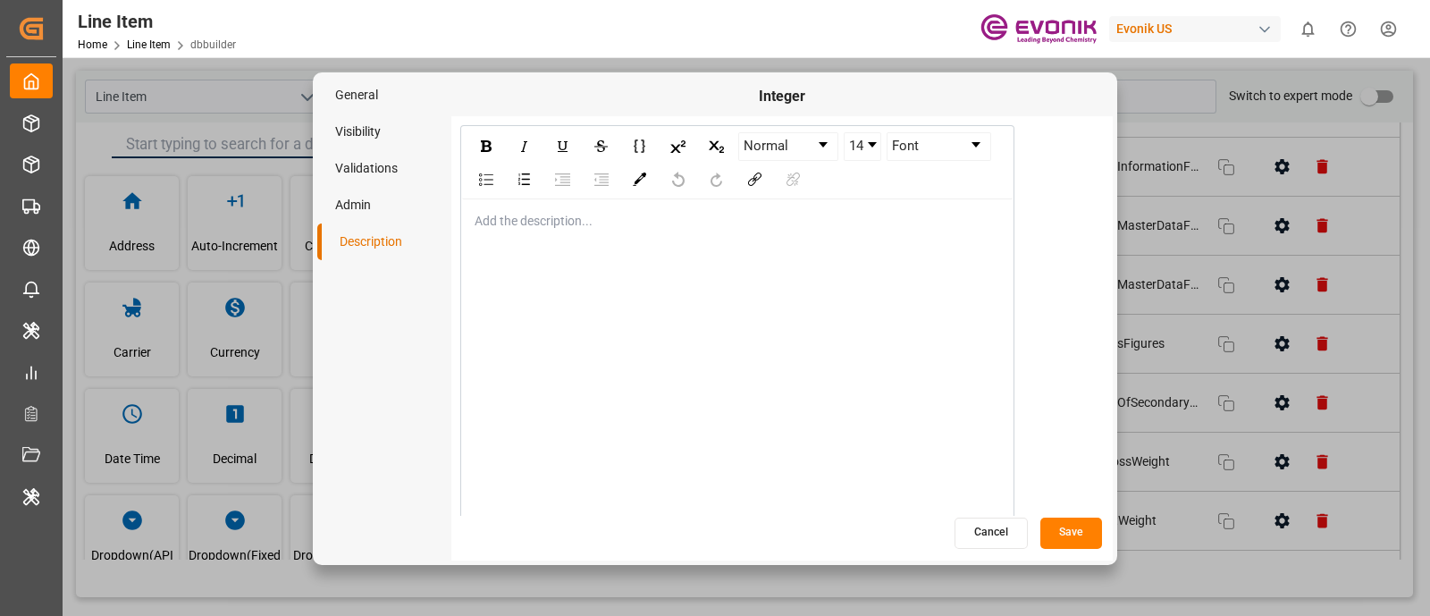
click at [384, 93] on li "General" at bounding box center [384, 95] width 134 height 37
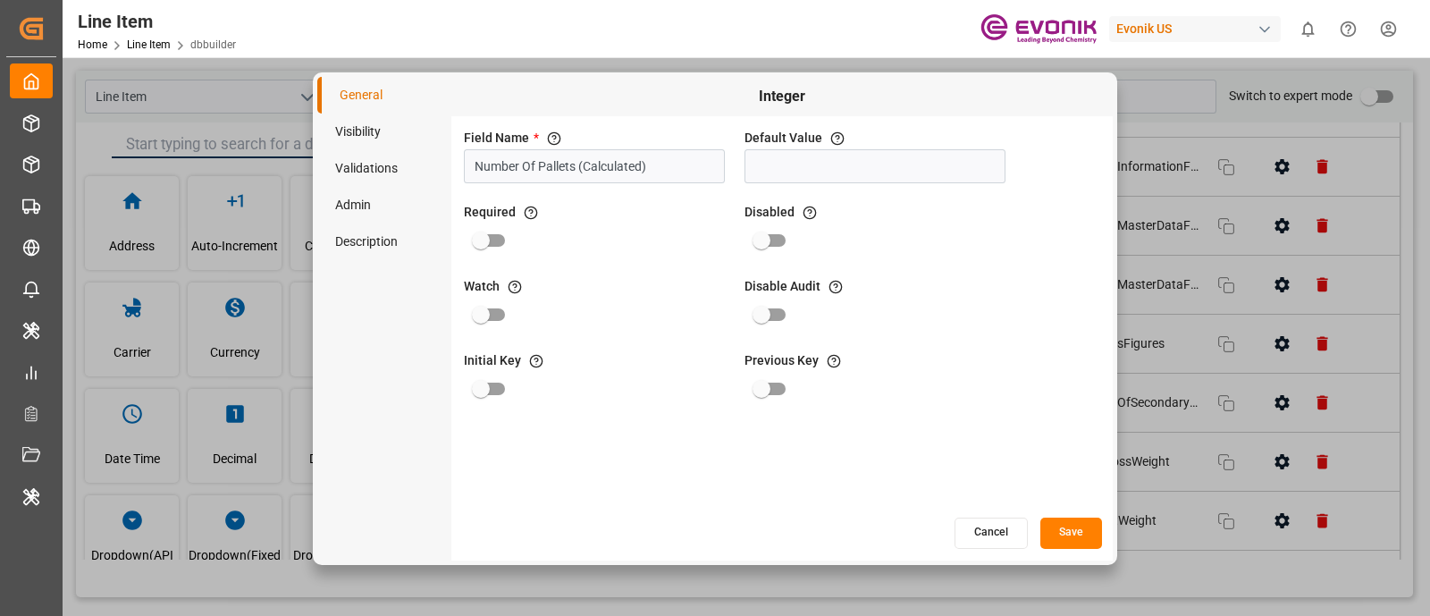
click at [505, 359] on span "Initial Key" at bounding box center [492, 360] width 57 height 19
click at [973, 535] on button "Cancel" at bounding box center [991, 533] width 73 height 31
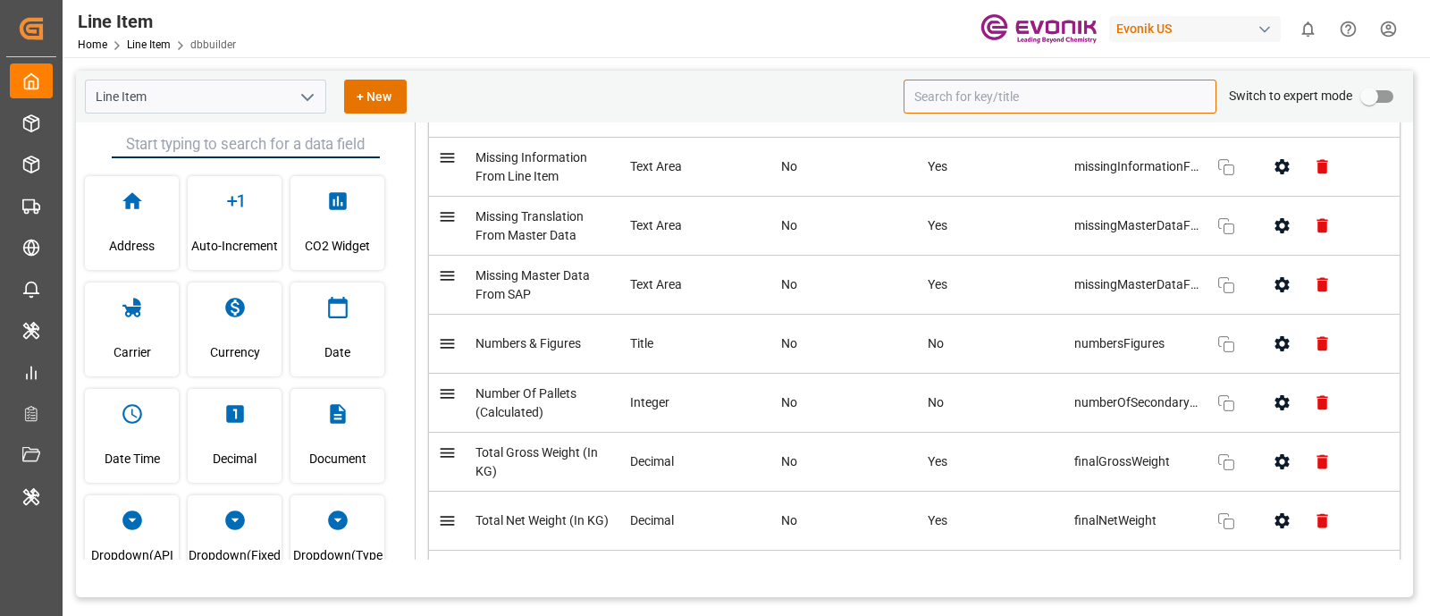
click at [1141, 38] on div "Evonik US" at bounding box center [1195, 29] width 172 height 26
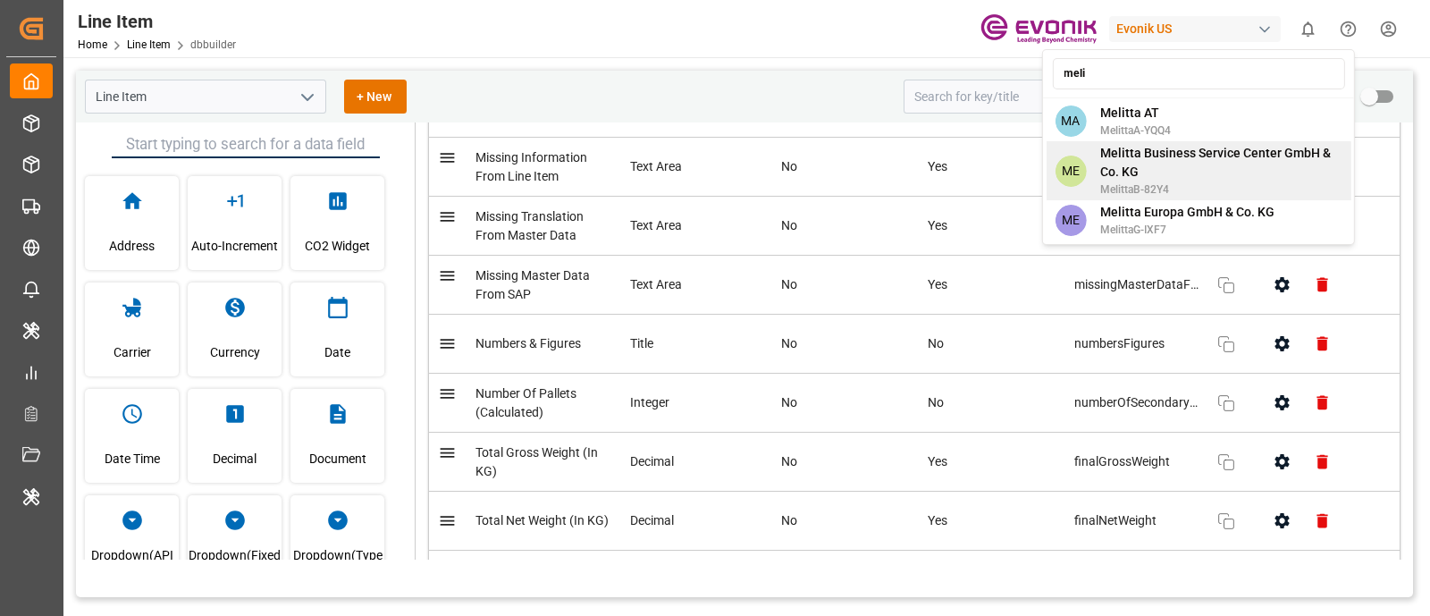
type input "meli"
click at [1280, 153] on span "Melitta Business Service Center GmbH & Co. KG" at bounding box center [1220, 163] width 241 height 38
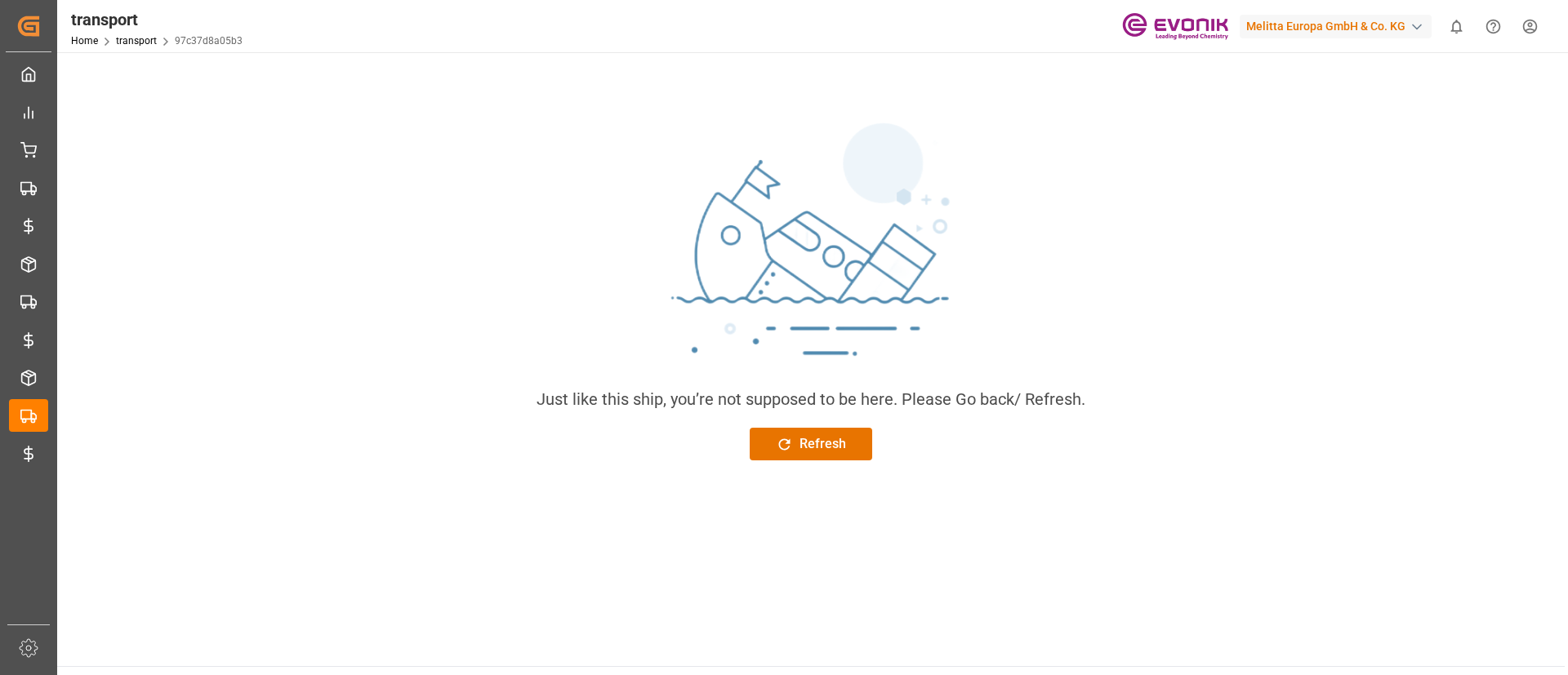
click at [1342, 29] on div "Melitta Europa GmbH & Co. KG" at bounding box center [1336, 26] width 192 height 24
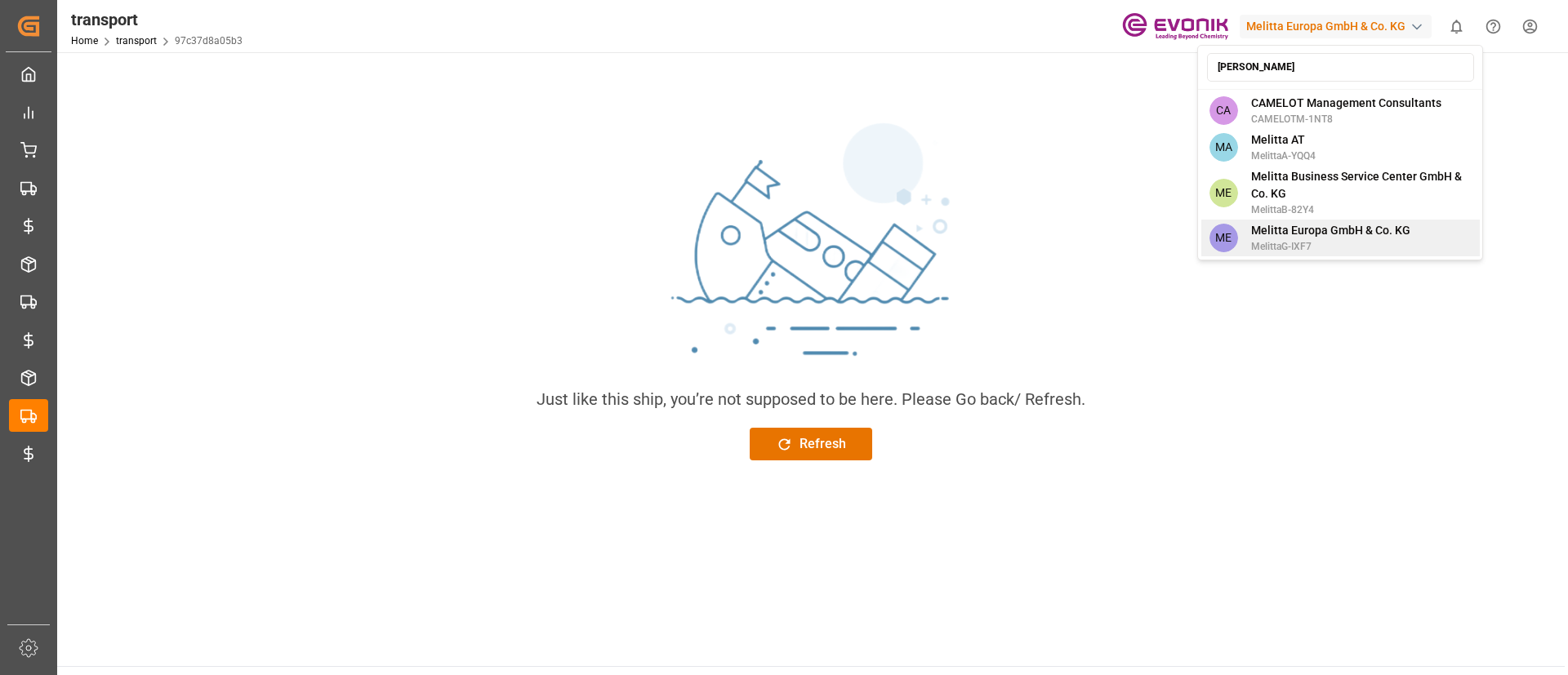
type input "[PERSON_NAME]"
click at [1351, 223] on span "Melitta Europa GmbH & Co. KG" at bounding box center [1330, 230] width 159 height 17
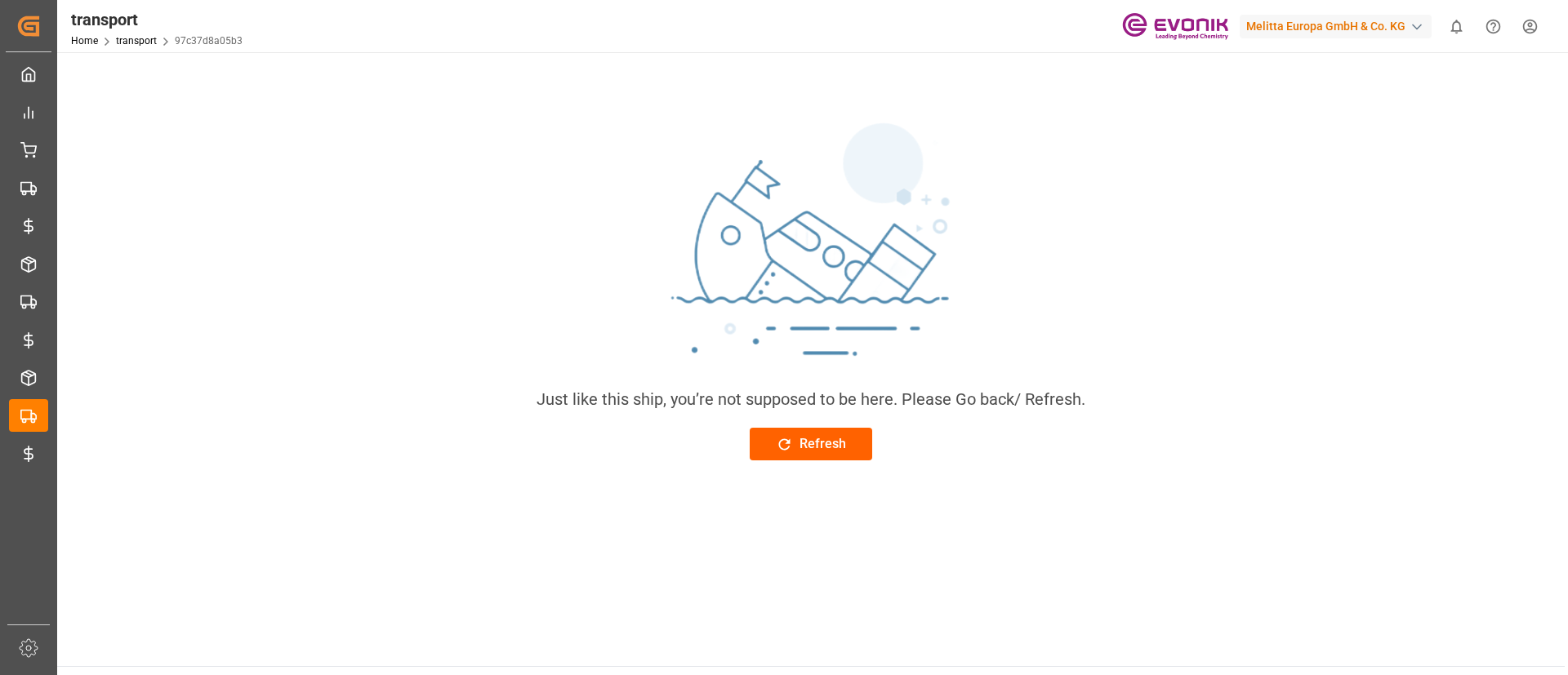
click at [840, 444] on div "Refresh" at bounding box center [810, 444] width 70 height 19
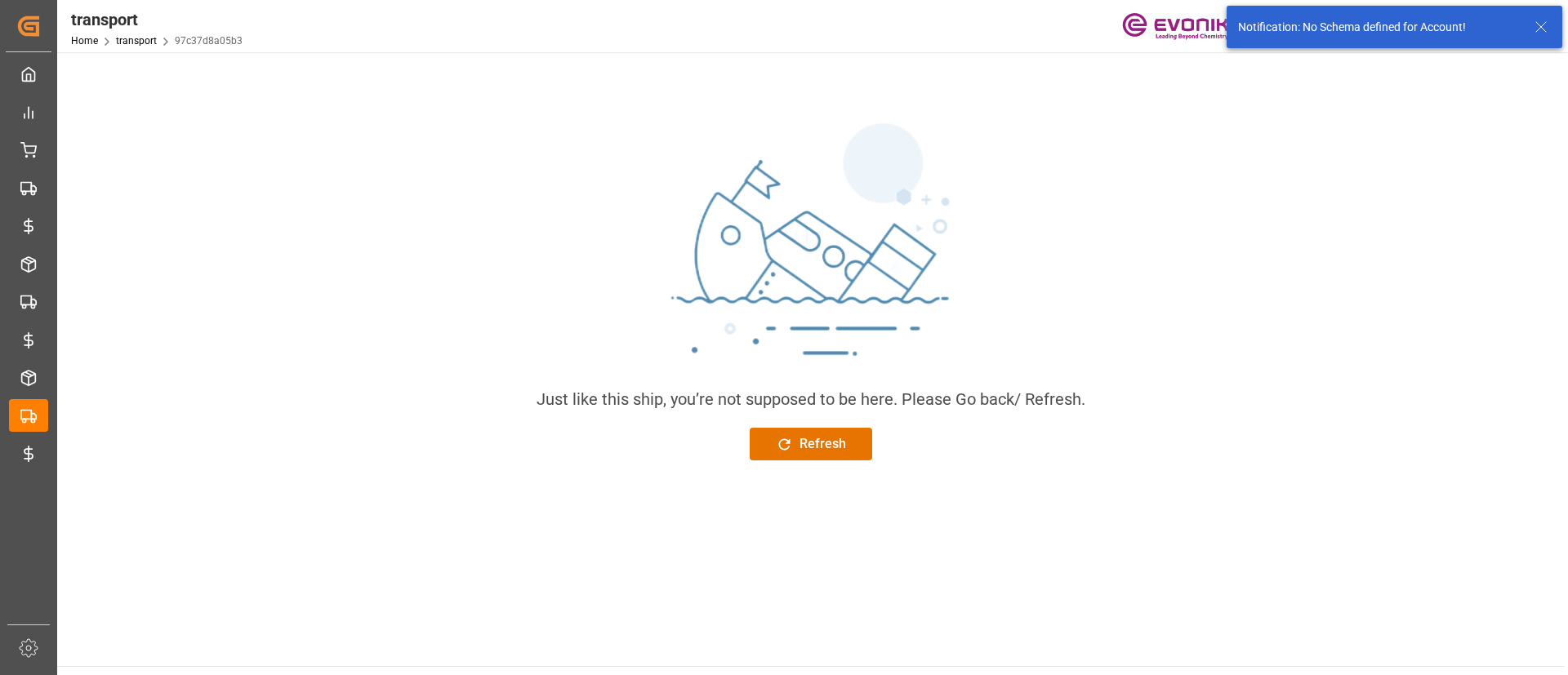
click at [1542, 31] on icon at bounding box center [1541, 26] width 19 height 19
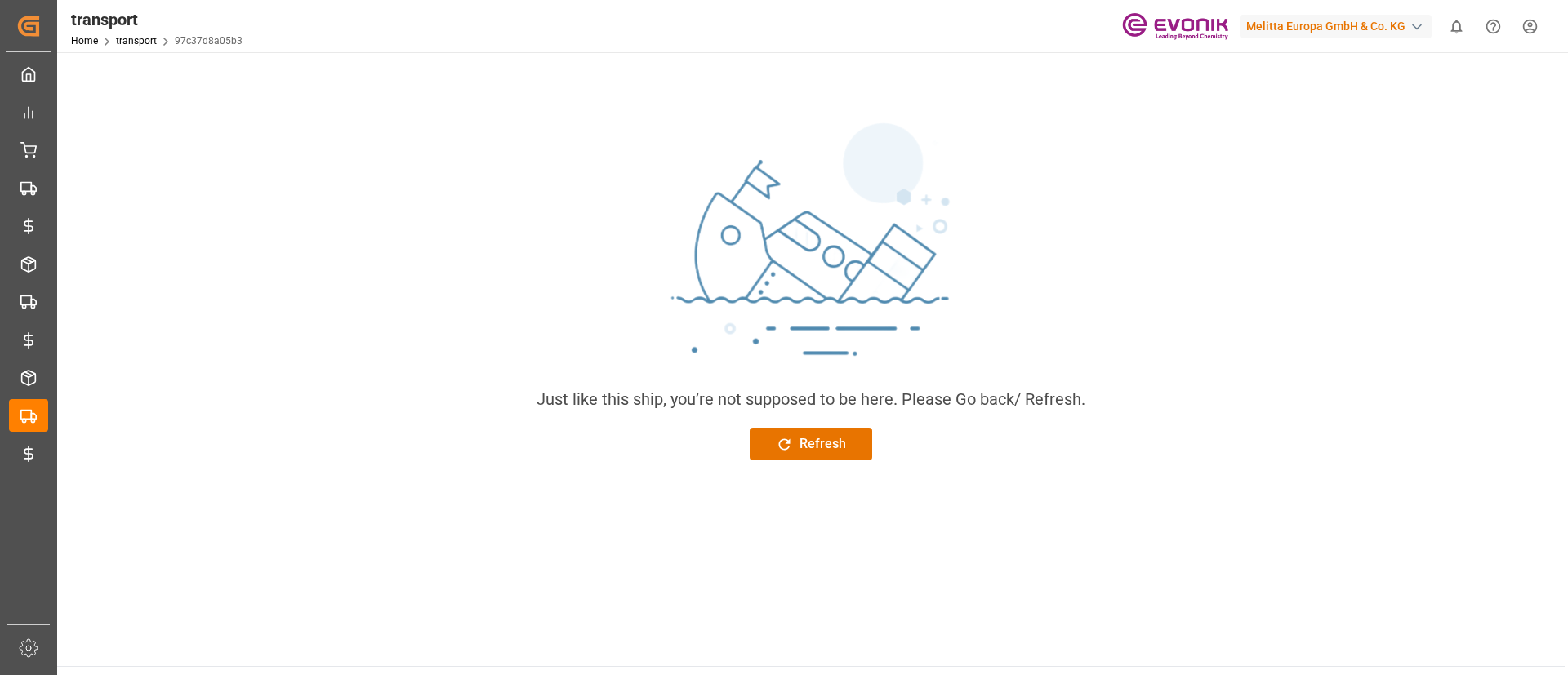
click at [1286, 28] on div "Melitta Europa GmbH & Co. KG" at bounding box center [1336, 26] width 192 height 24
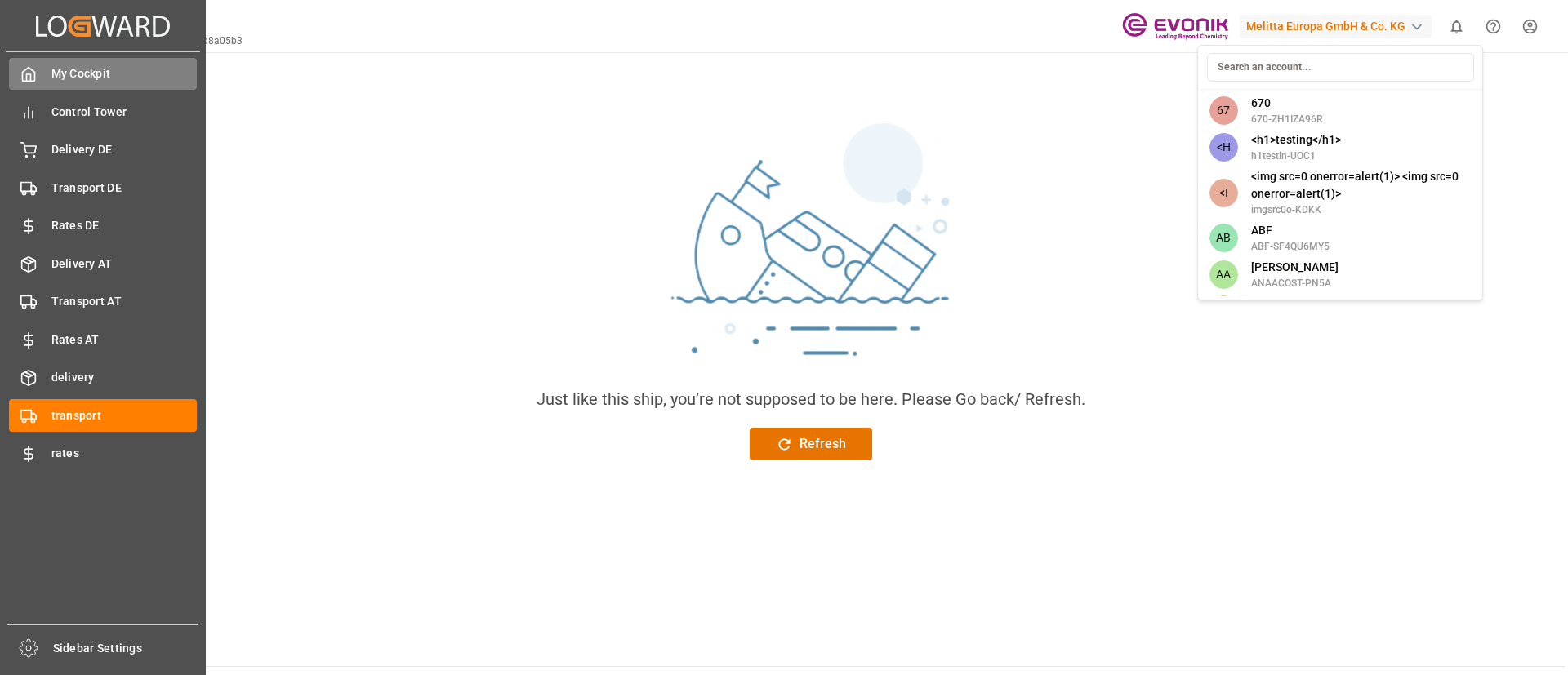
click at [37, 74] on html "Created by potrace 1.15, written by [PERSON_NAME] [DATE]-[DATE] Created by potr…" at bounding box center [784, 337] width 1568 height 675
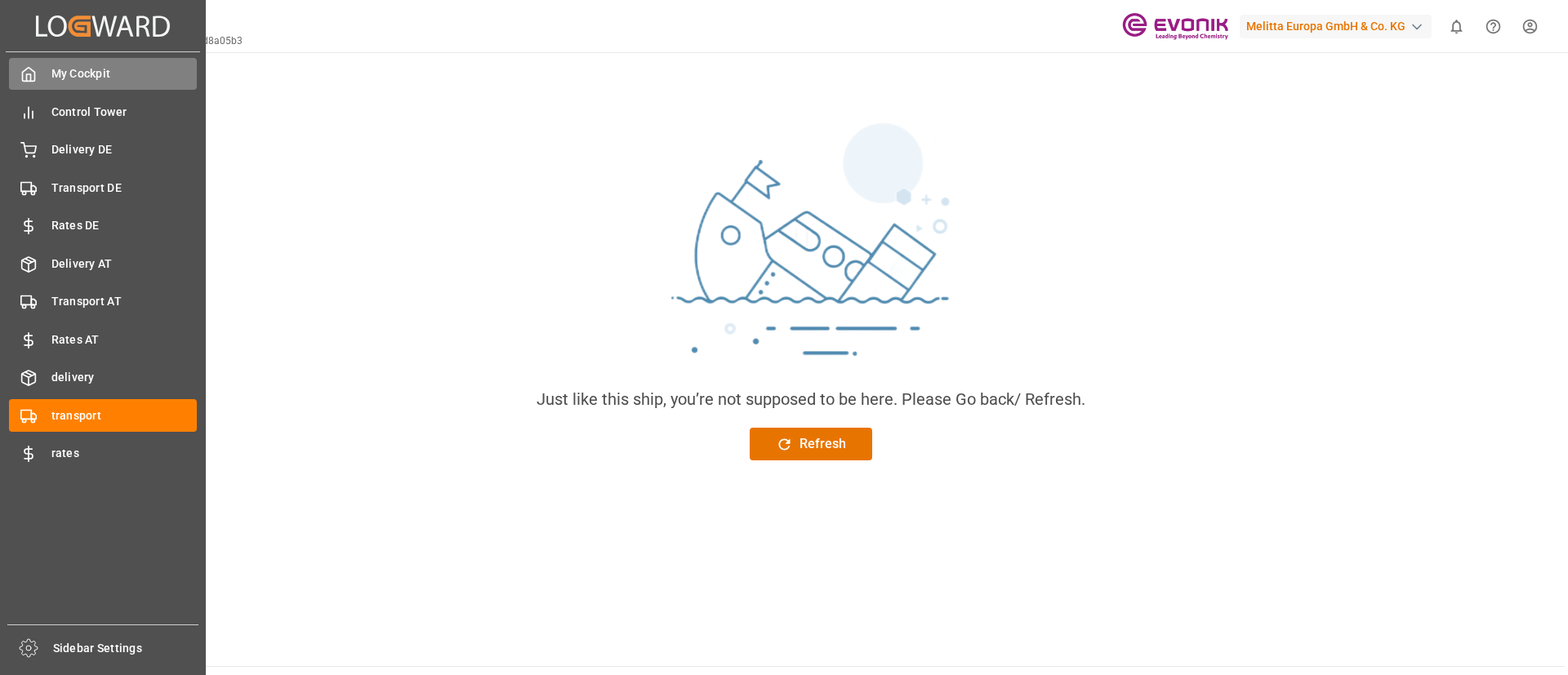
click at [37, 74] on div "My Cockpit My Cockpit" at bounding box center [103, 73] width 188 height 32
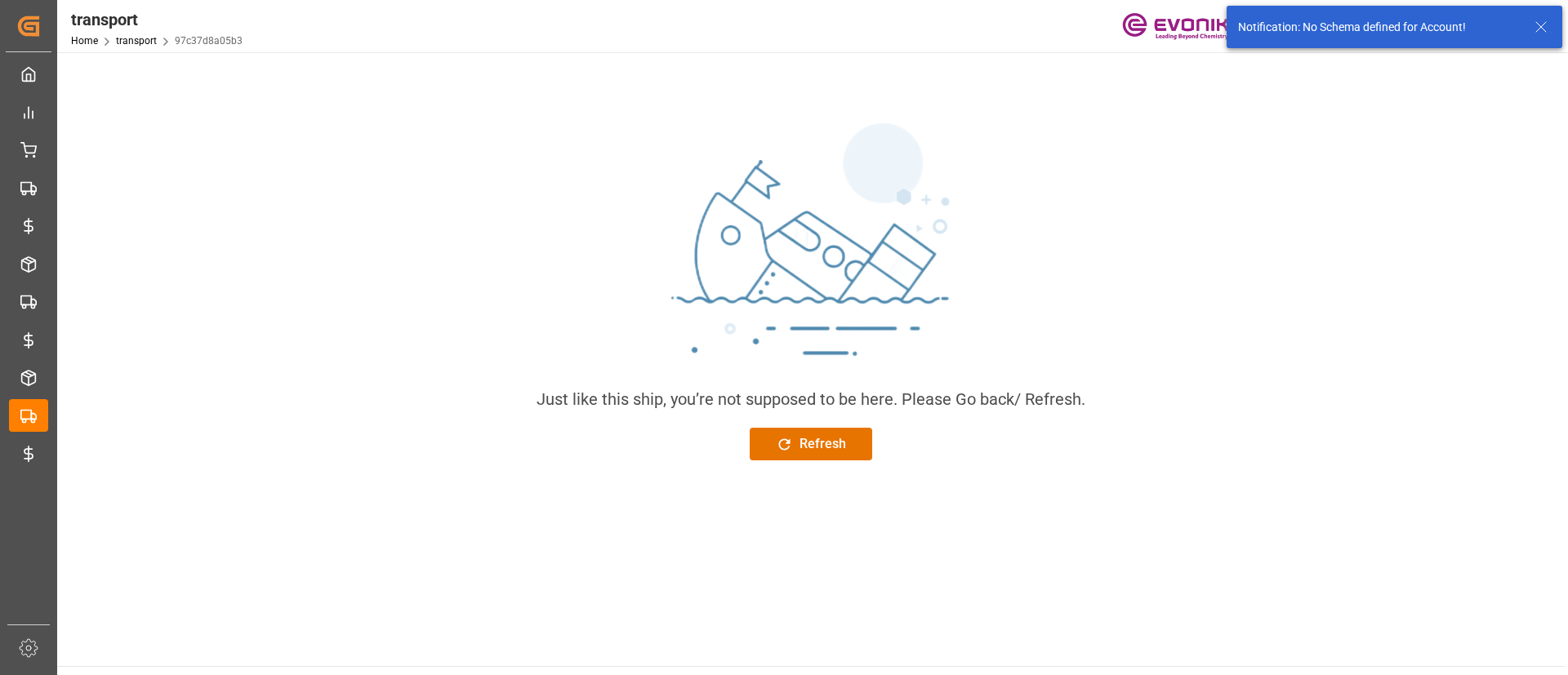
click at [1544, 26] on icon at bounding box center [1541, 26] width 19 height 19
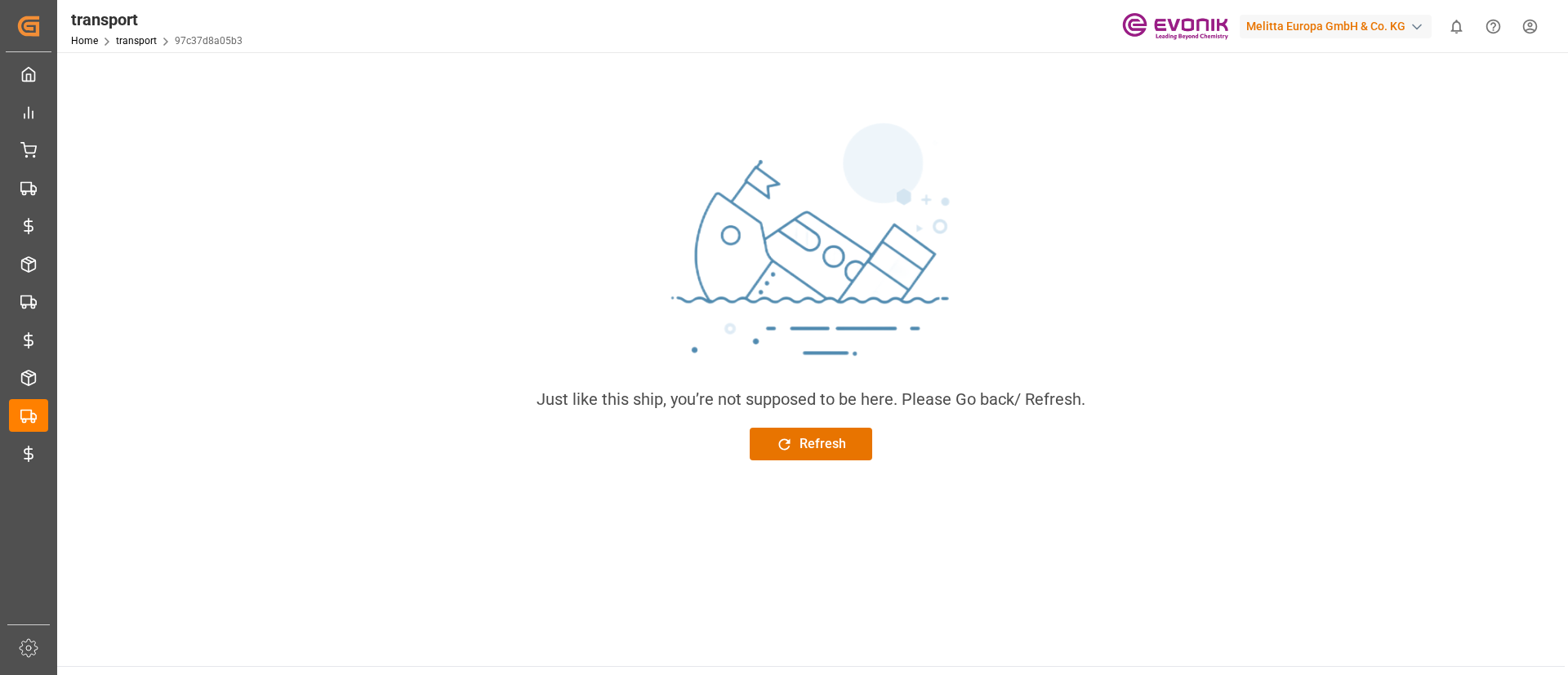
click at [1404, 33] on div "Melitta Europa GmbH & Co. KG" at bounding box center [1336, 26] width 192 height 24
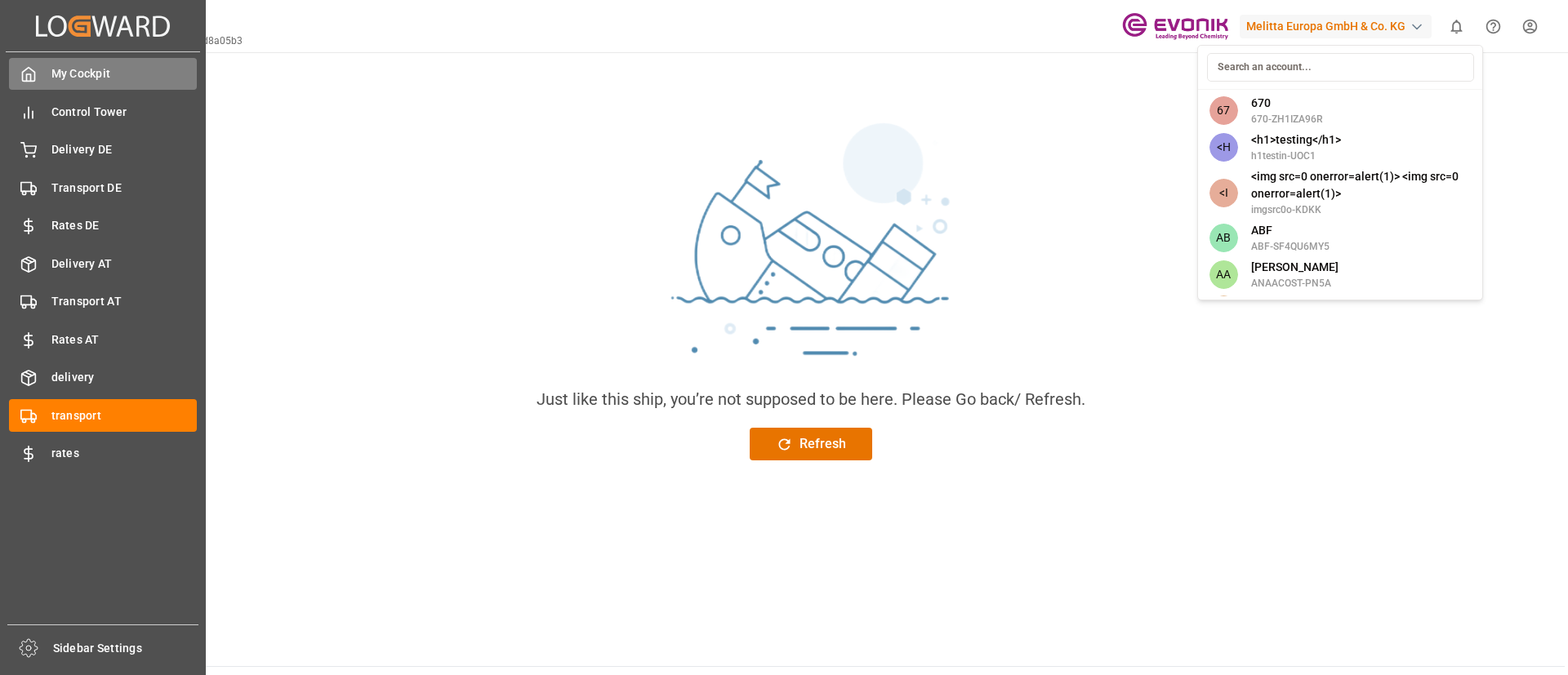
click at [26, 69] on html "Created by potrace 1.15, written by Peter Selinger 2001-2017 Created by potrace…" at bounding box center [784, 337] width 1568 height 675
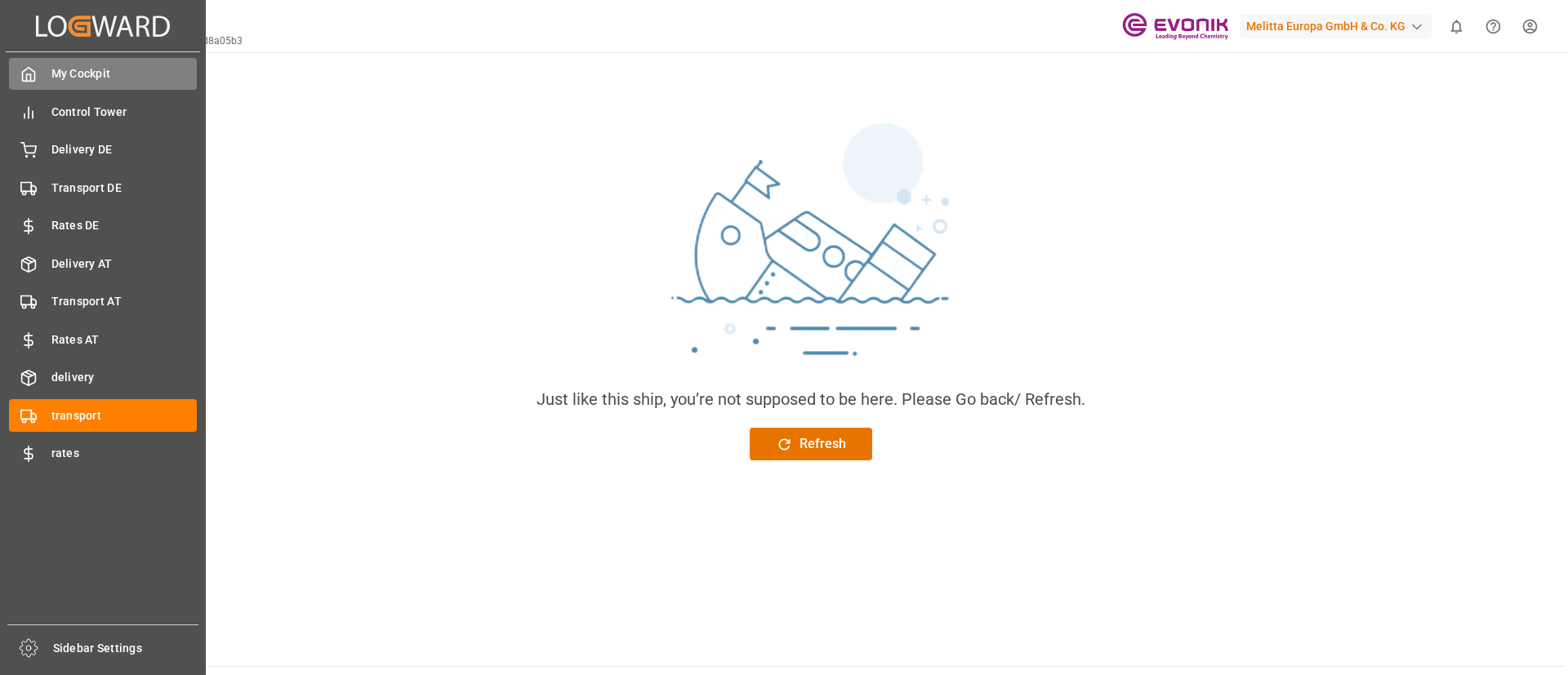
click at [73, 71] on span "My Cockpit" at bounding box center [124, 74] width 146 height 17
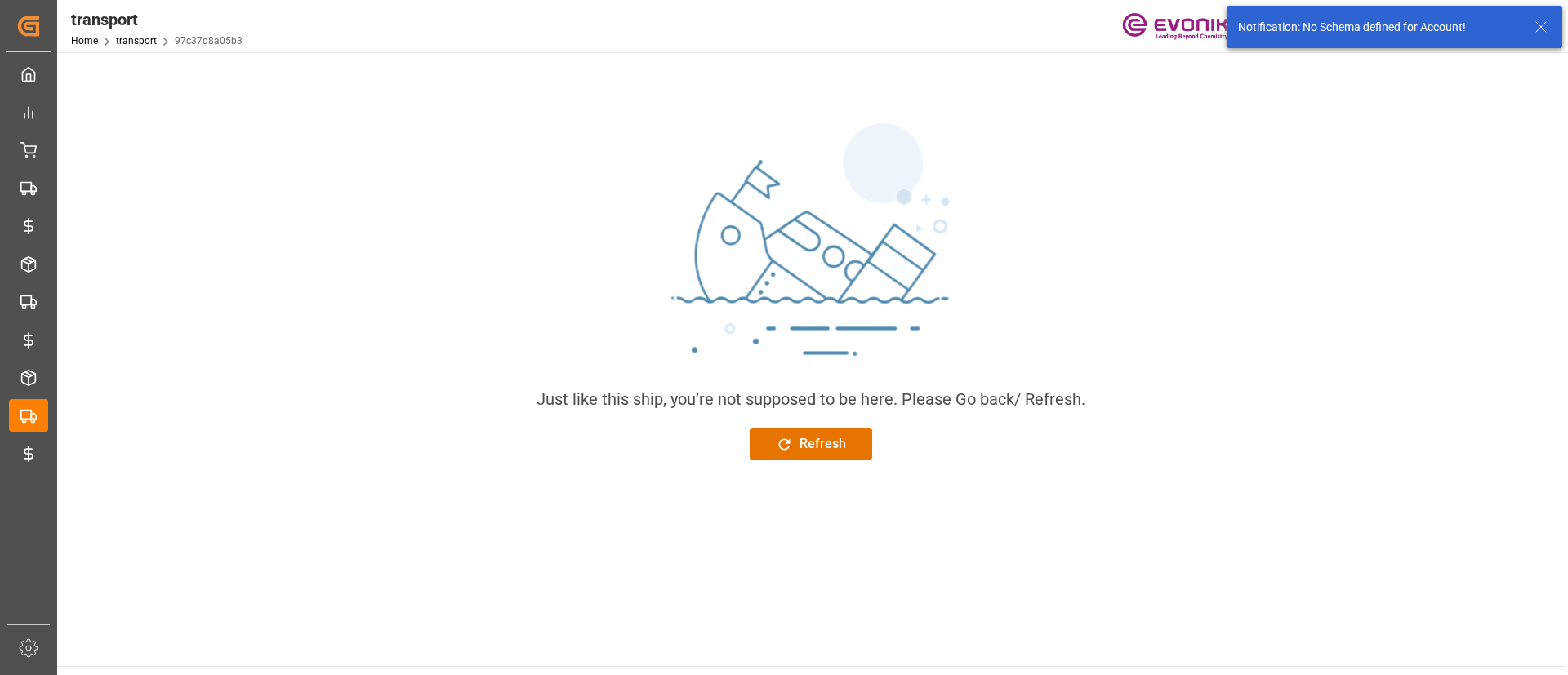
click at [1538, 35] on icon at bounding box center [1541, 26] width 19 height 19
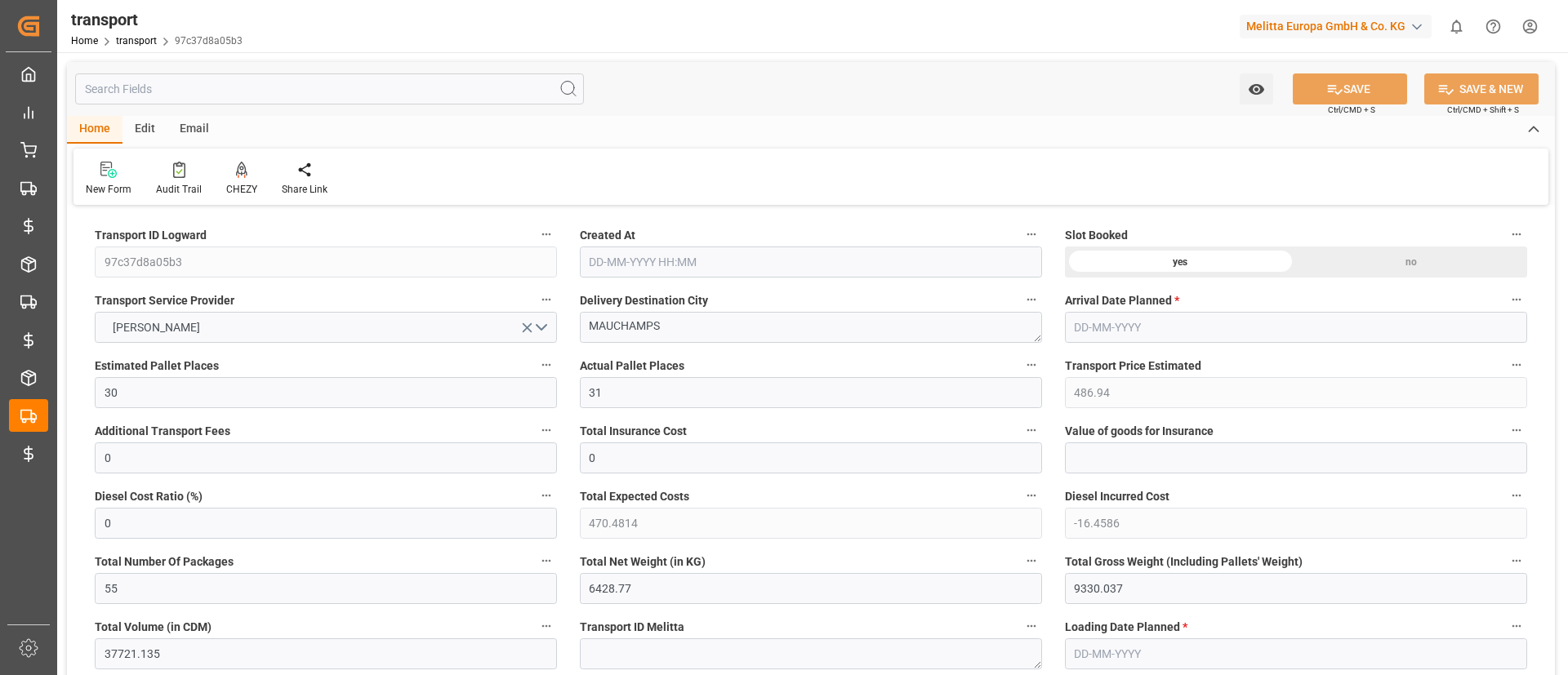
type input "30"
type input "31"
type input "486.94"
type input "0"
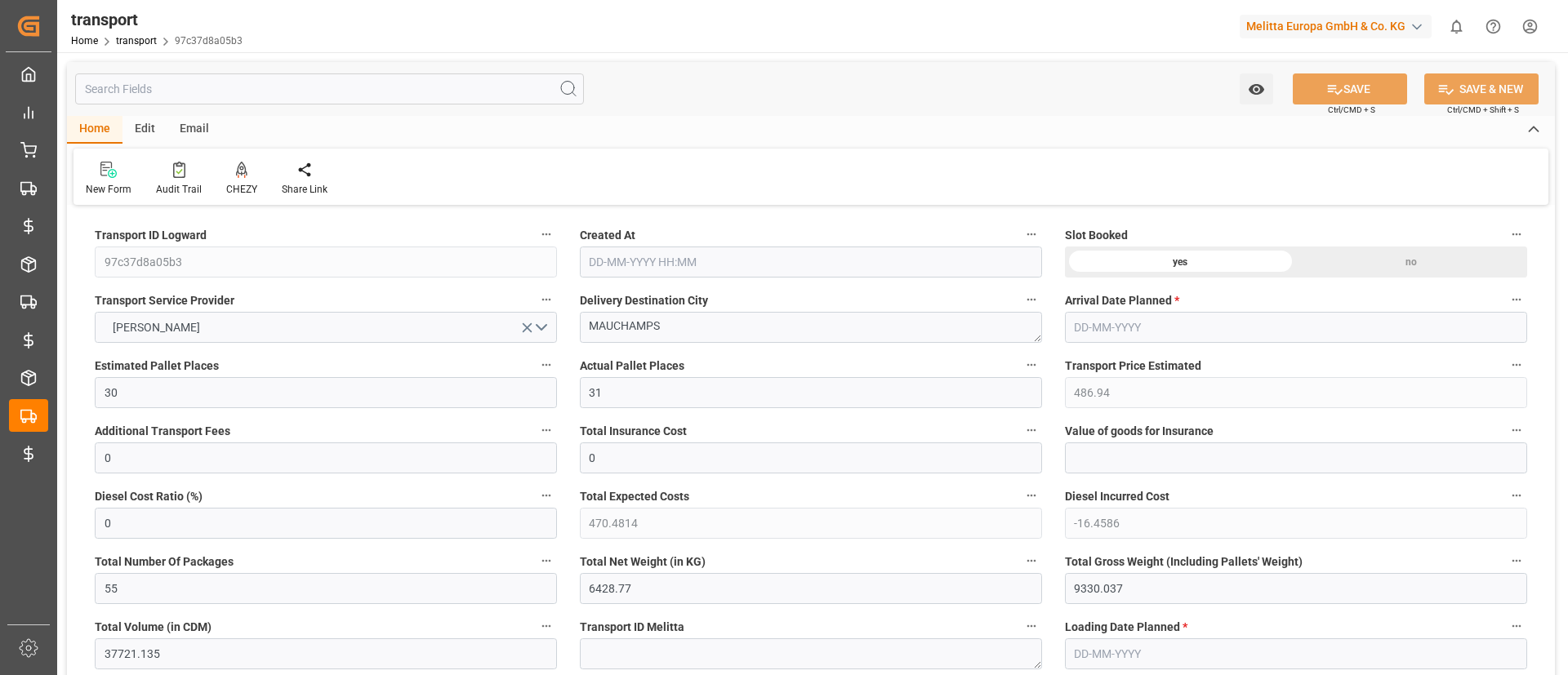
type input "0"
type input "470.4814"
type input "-16.4586"
type input "55"
type input "6428.77"
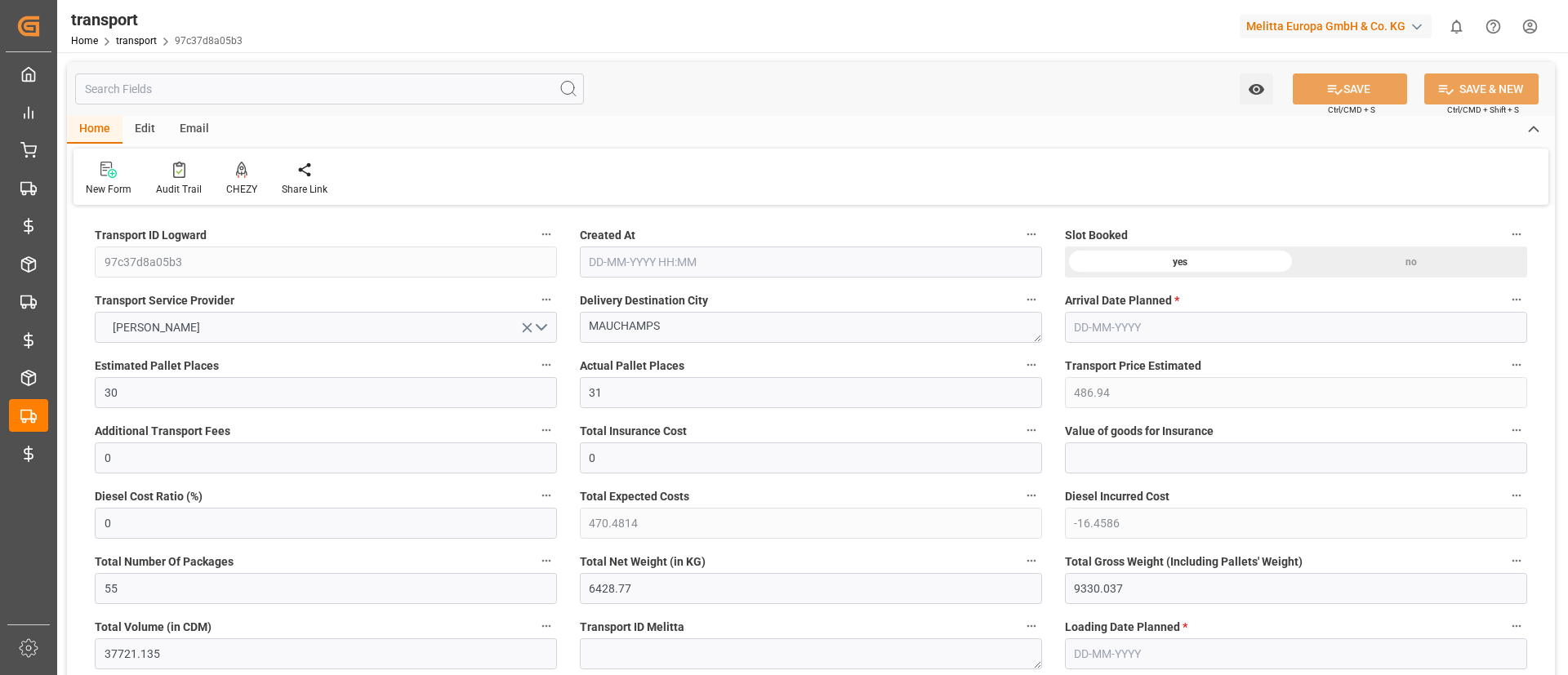
type input "9330.037"
type input "37721.135"
type input "91"
type input "35"
type input "1760"
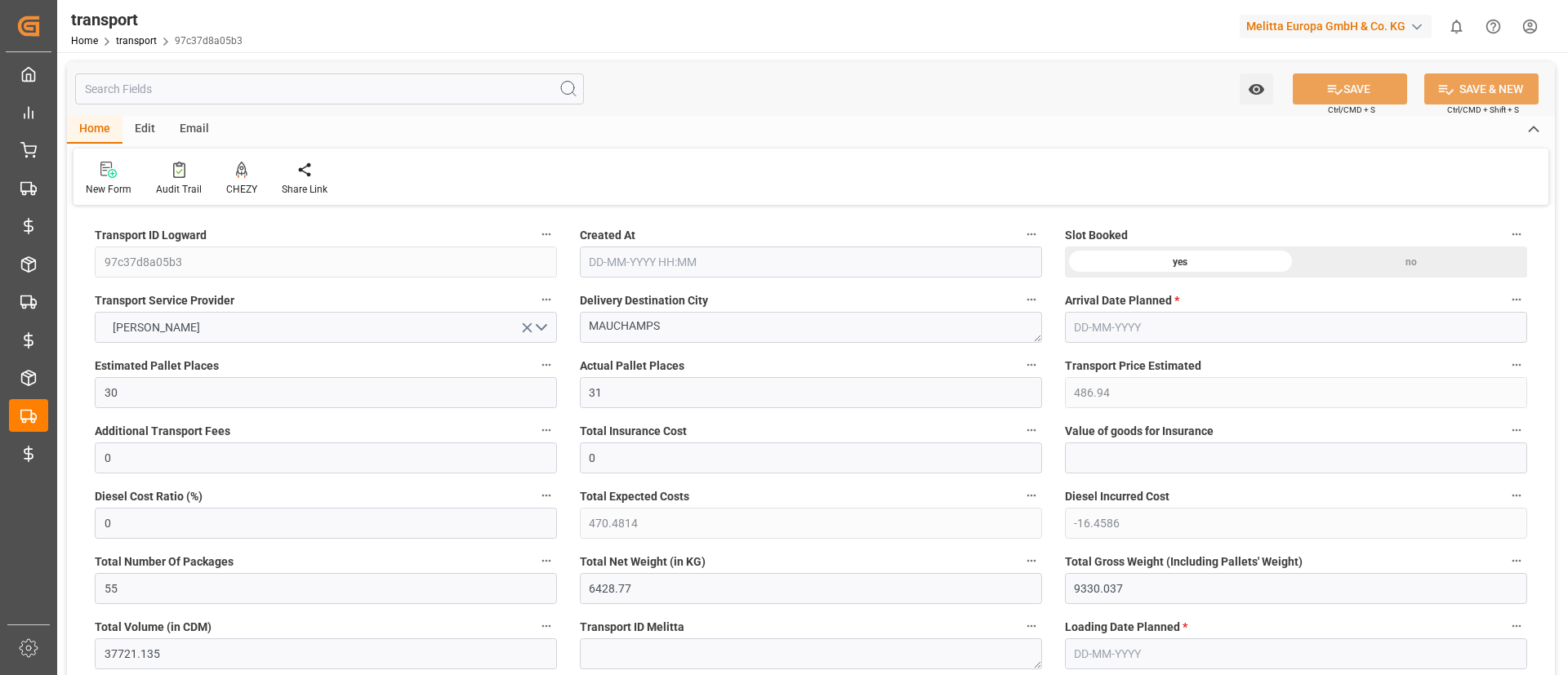
type input "55"
type input "101"
type input "7751.375"
type input "0"
type input "7751.375"
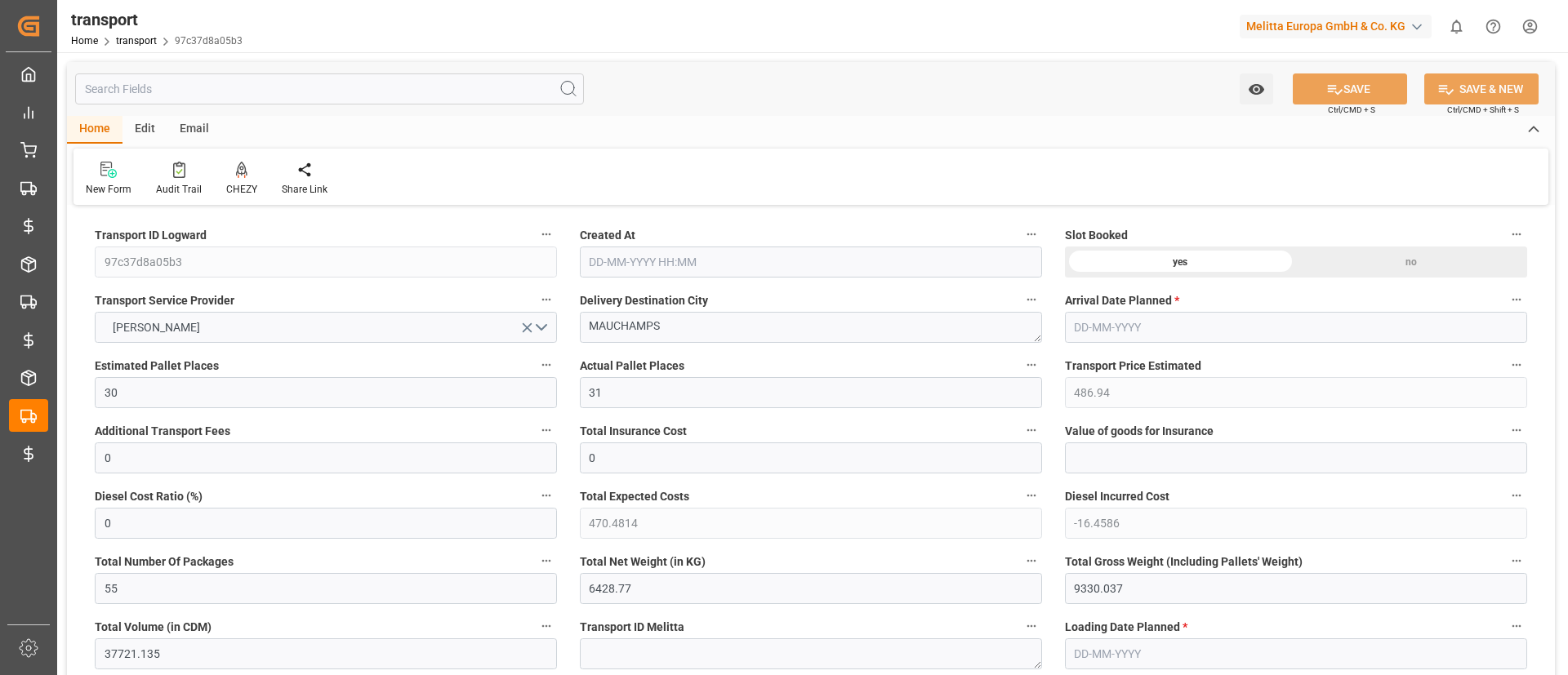
type input "0"
type input "21"
type input "100"
type input "[DATE] 11:34"
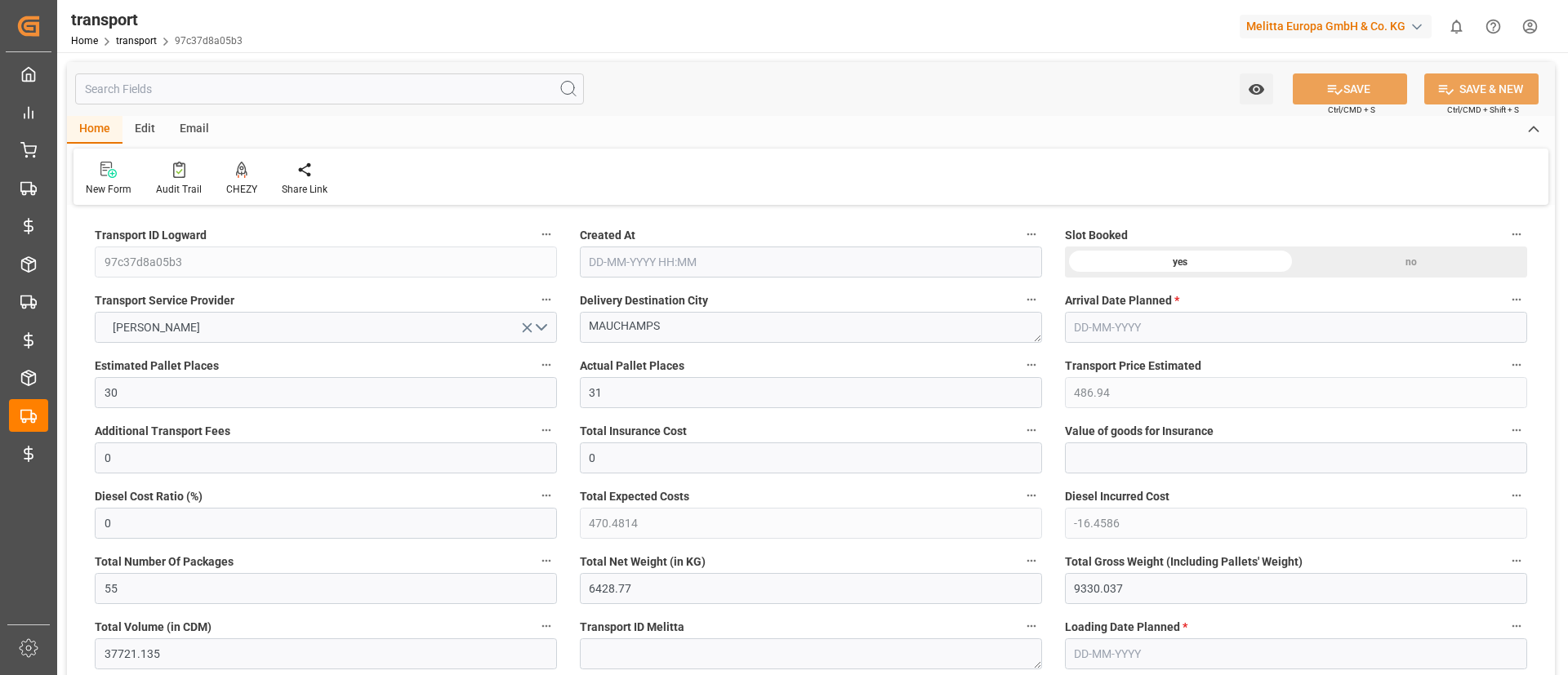
type input "[DATE]"
click at [445, 91] on input "text" at bounding box center [329, 89] width 509 height 31
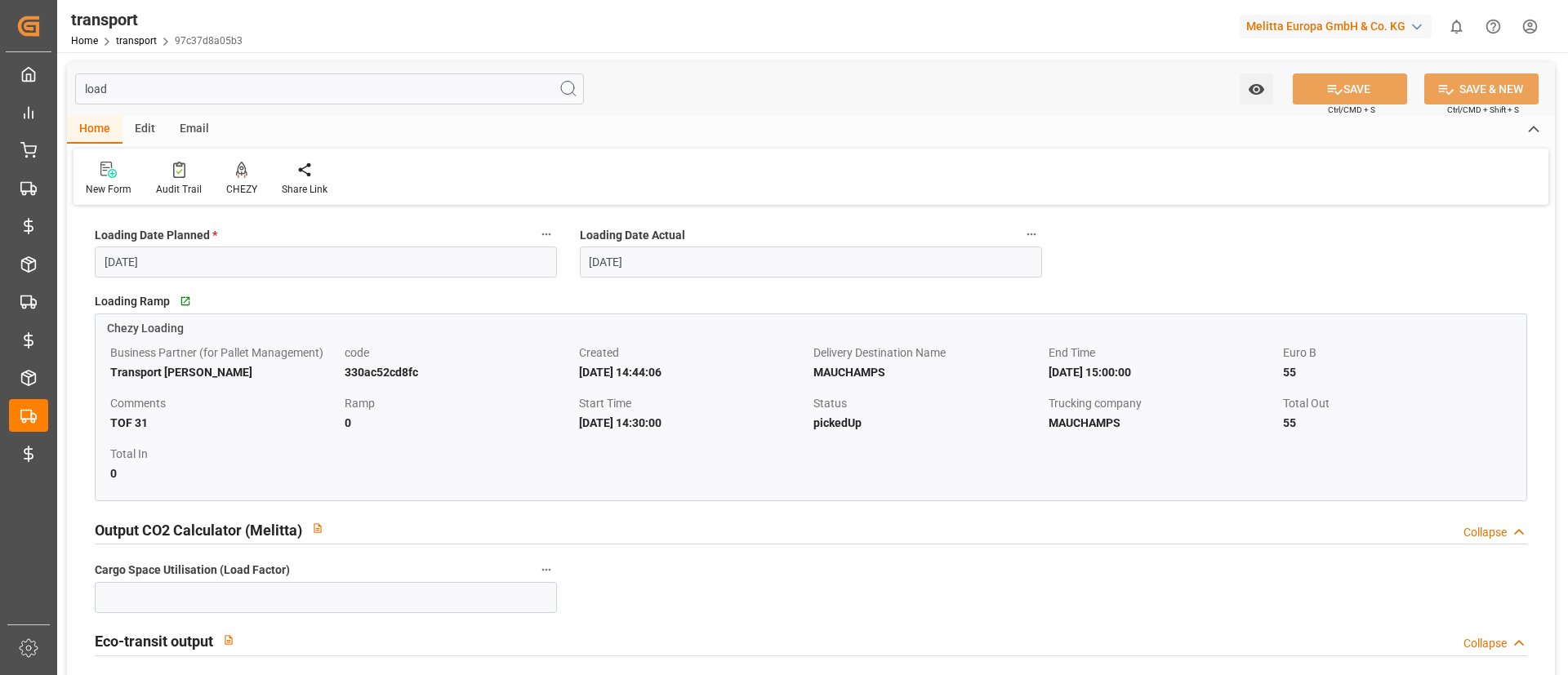
type input "load"
click at [196, 171] on div at bounding box center [179, 169] width 46 height 17
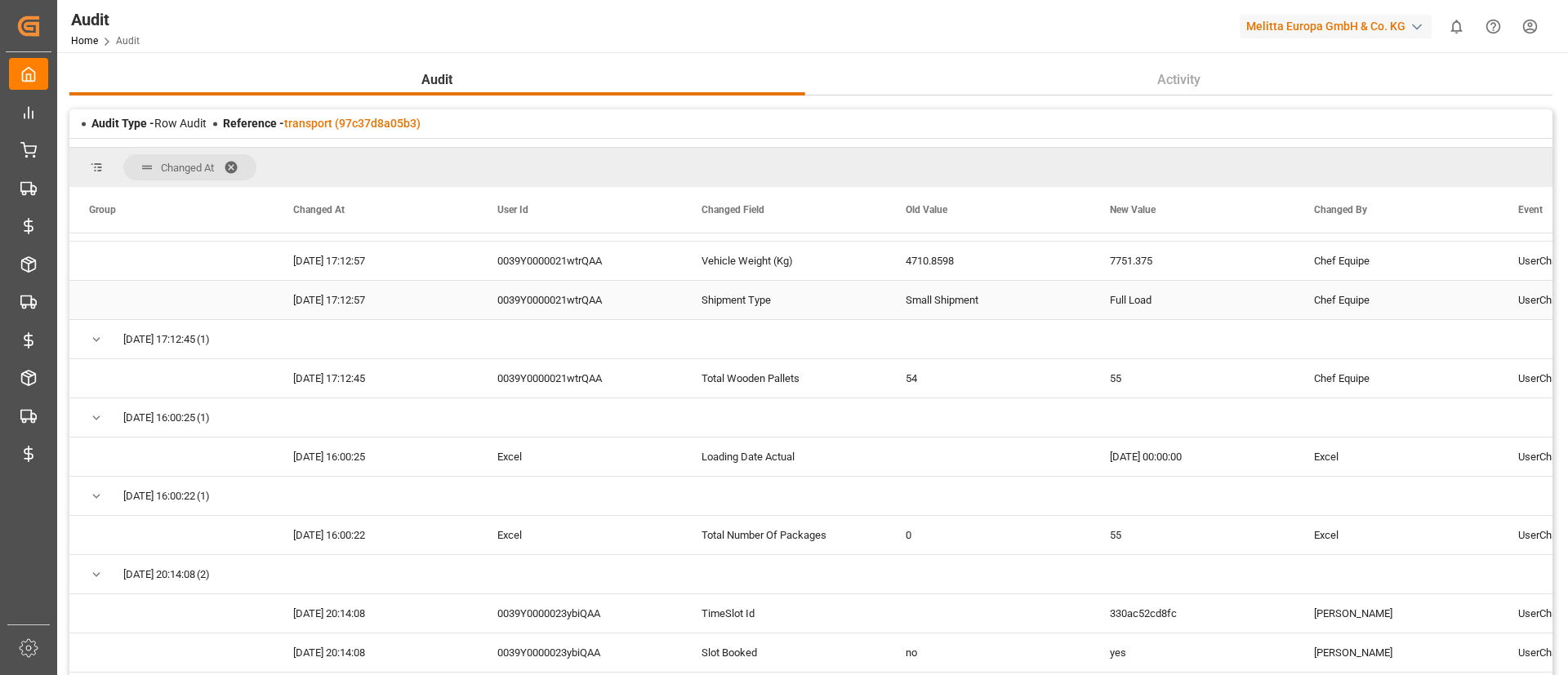
scroll to position [227, 0]
click at [738, 474] on div "Loading Date Actual" at bounding box center [783, 456] width 204 height 38
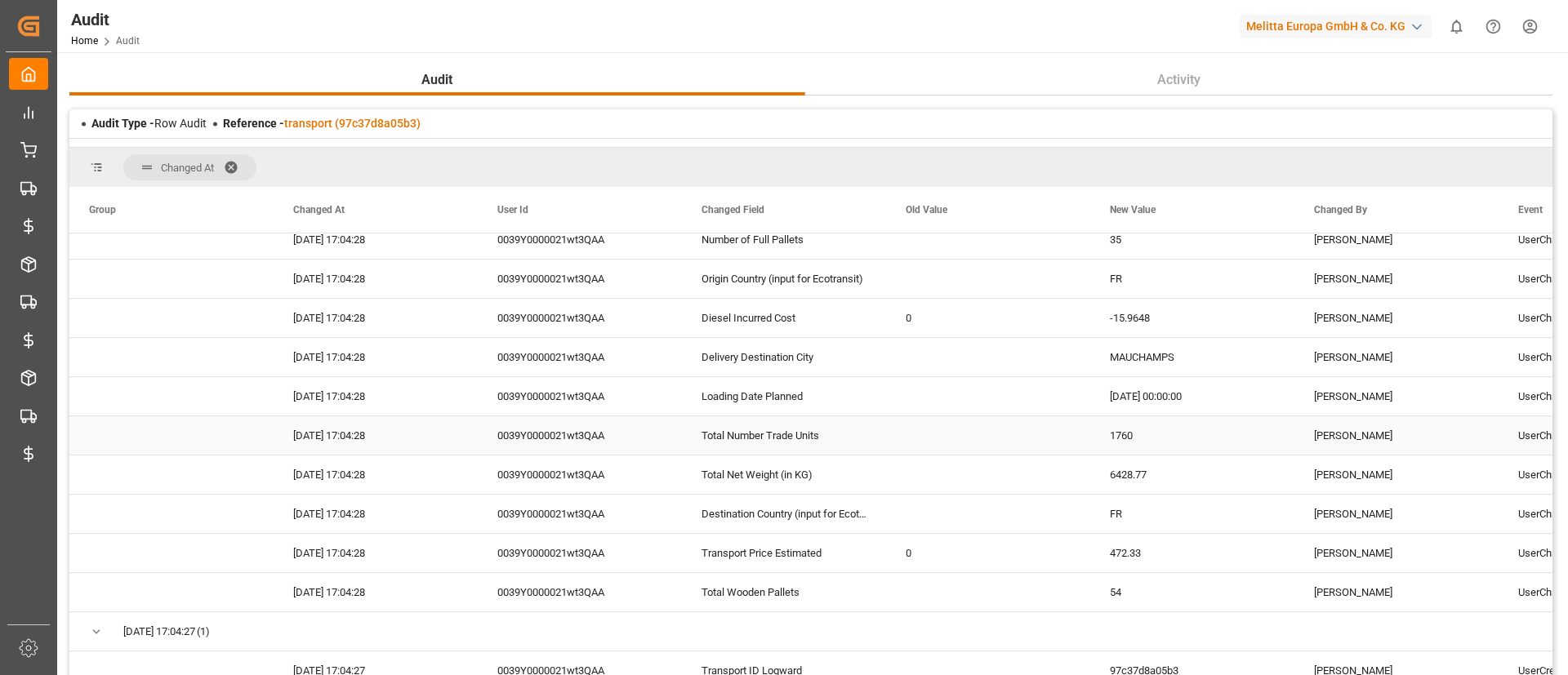
scroll to position [3036, 0]
